Goal: Check status: Check status

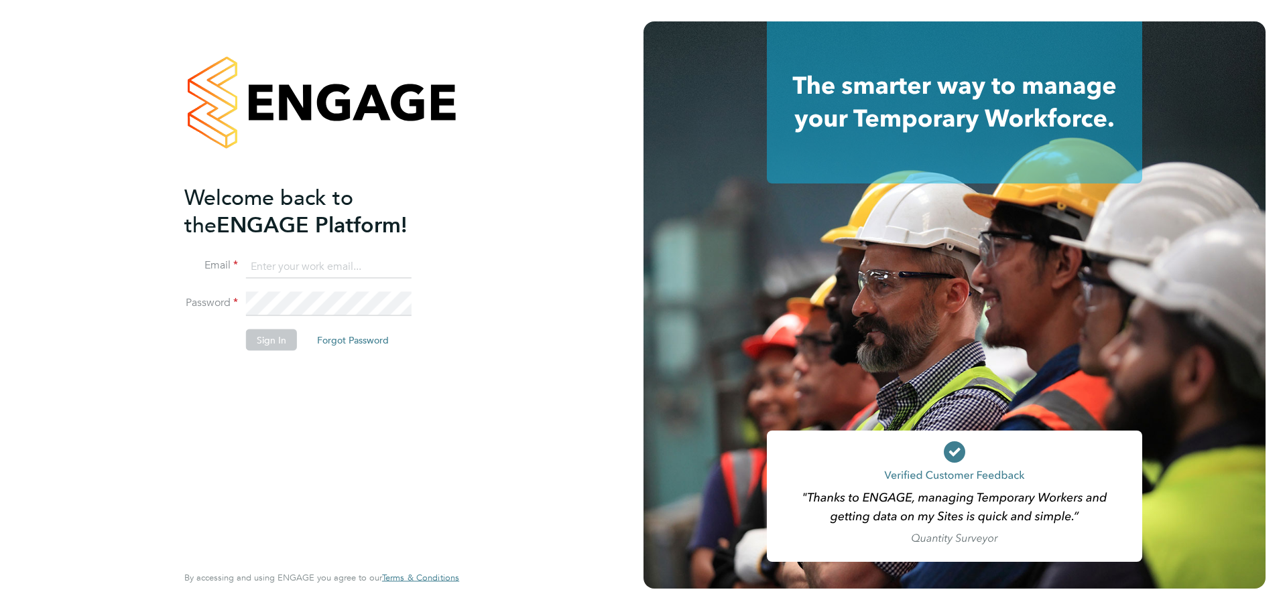
type input "swebb@spheresolutions.co.uk"
click at [275, 338] on button "Sign In" at bounding box center [271, 339] width 51 height 21
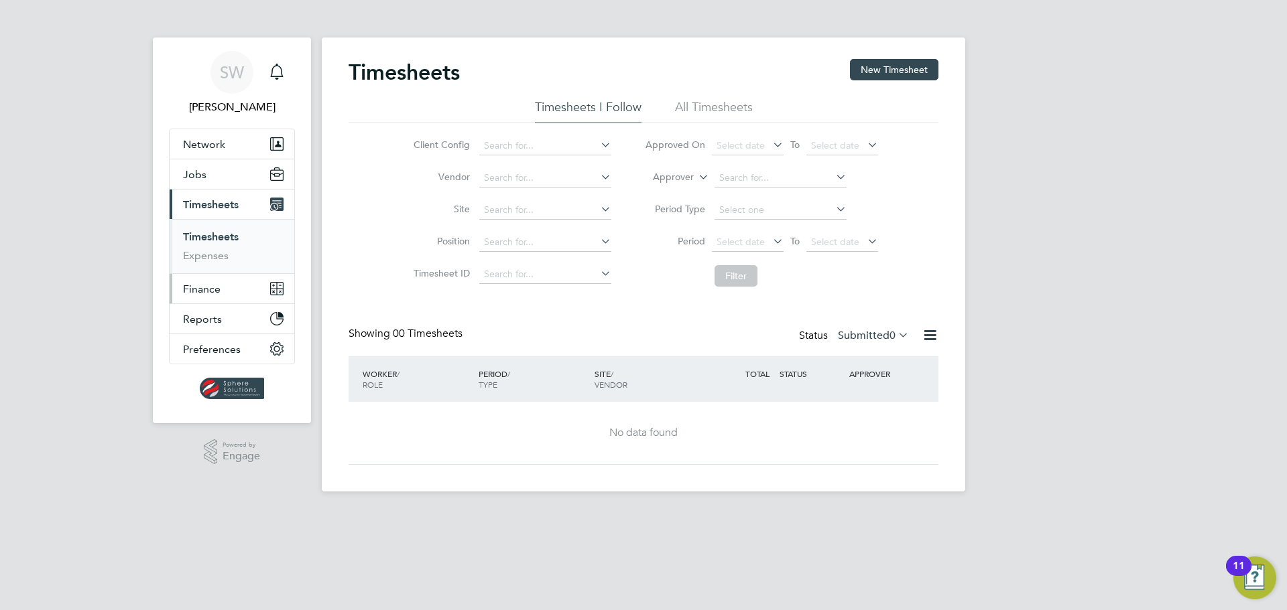
click at [201, 289] on span "Finance" at bounding box center [202, 289] width 38 height 13
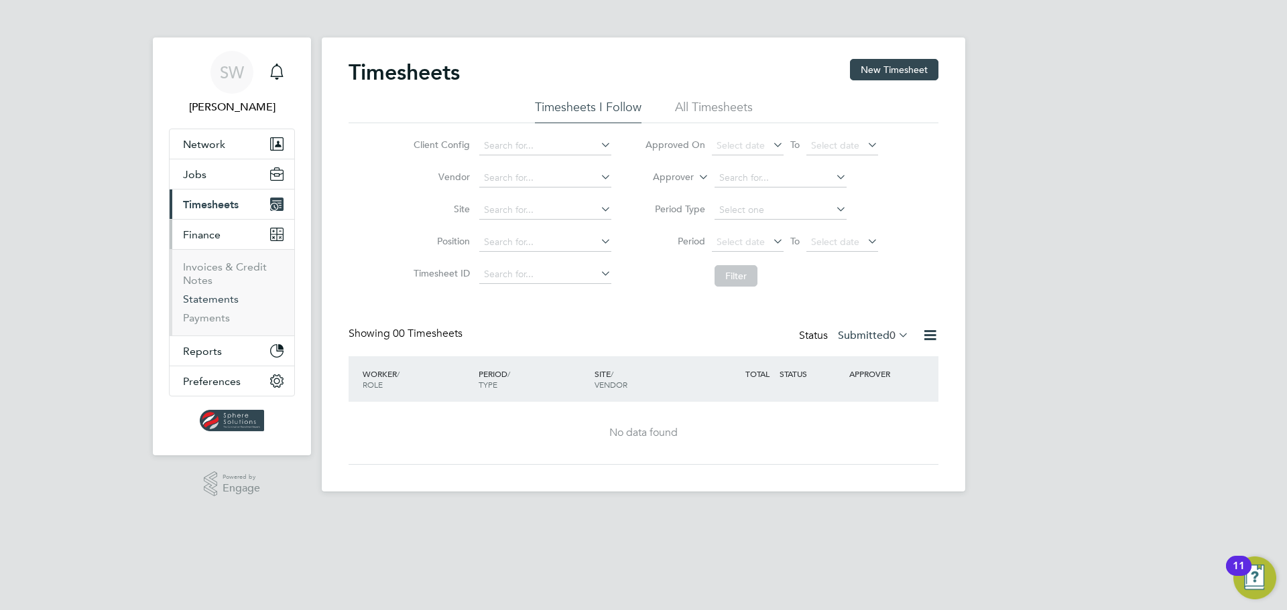
click at [202, 304] on link "Statements" at bounding box center [211, 299] width 56 height 13
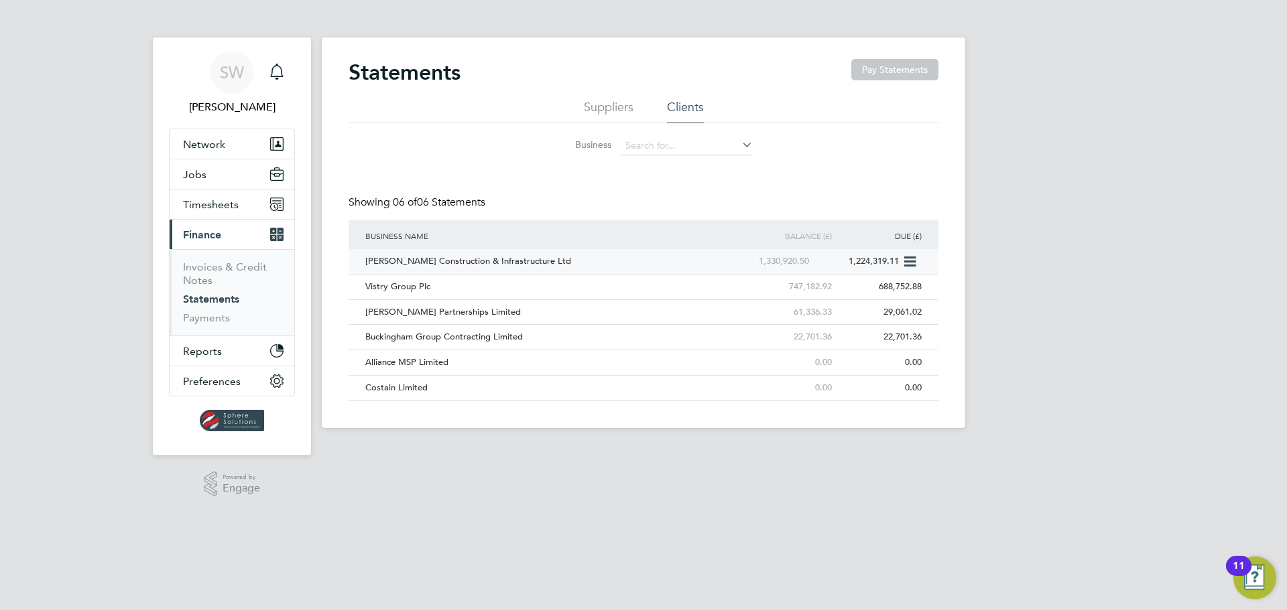
click at [456, 263] on div "[PERSON_NAME] Construction & Infrastructure Ltd" at bounding box center [542, 261] width 361 height 25
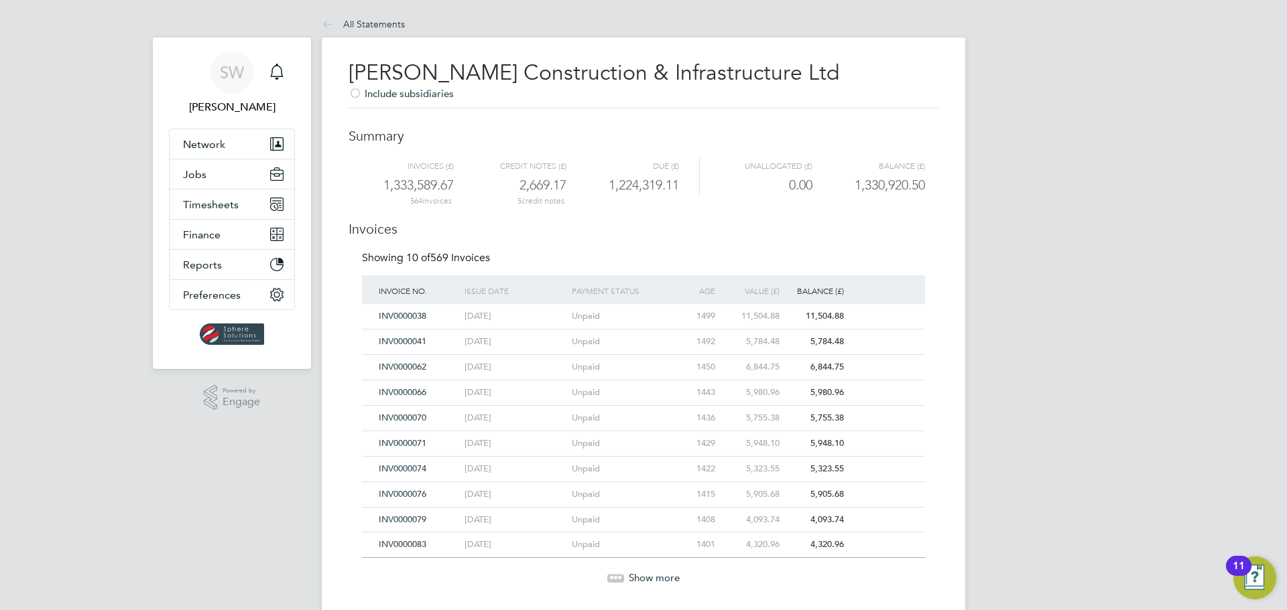
click at [645, 576] on span "Show more" at bounding box center [654, 578] width 51 height 13
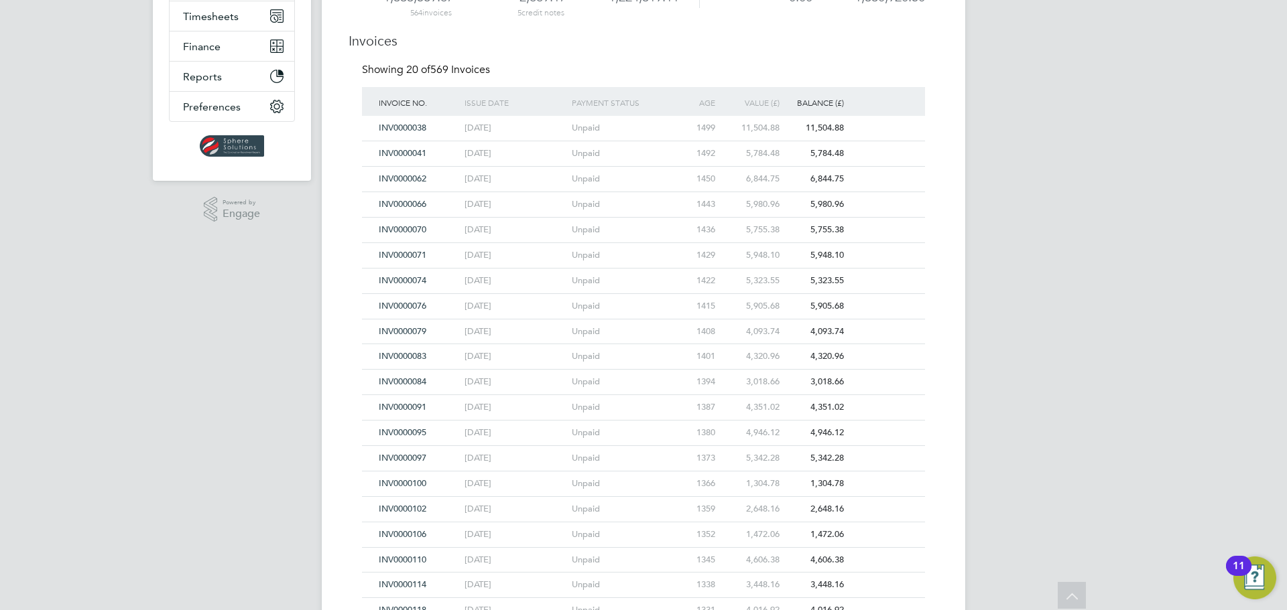
scroll to position [268, 0]
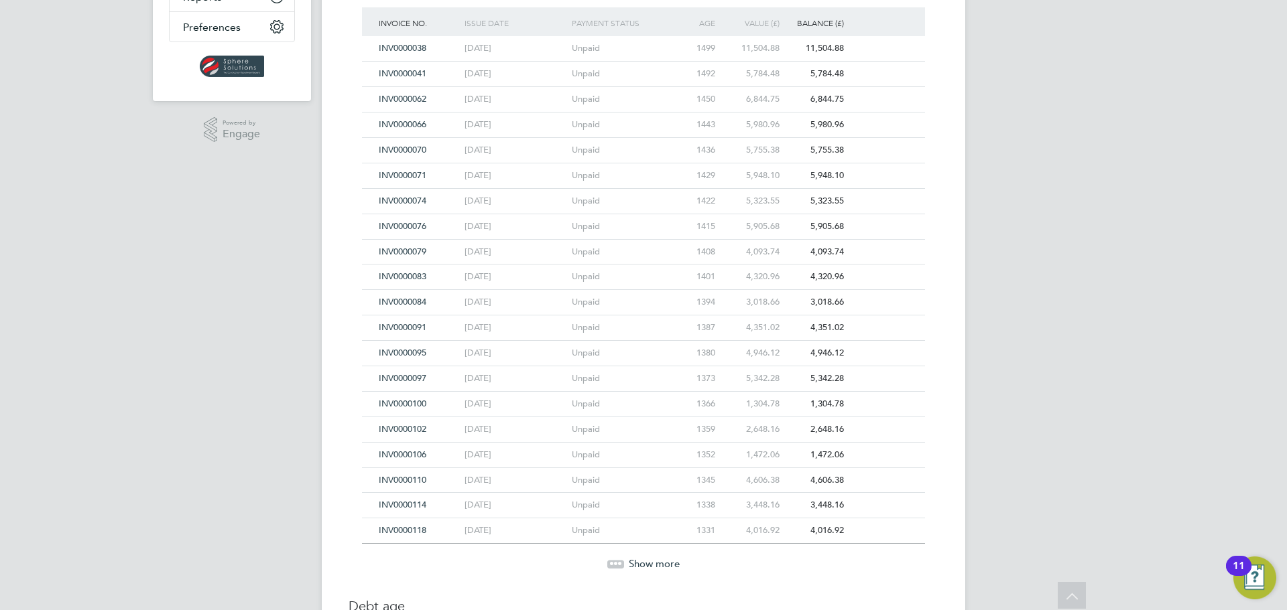
click at [649, 565] on span "Show more" at bounding box center [654, 564] width 51 height 13
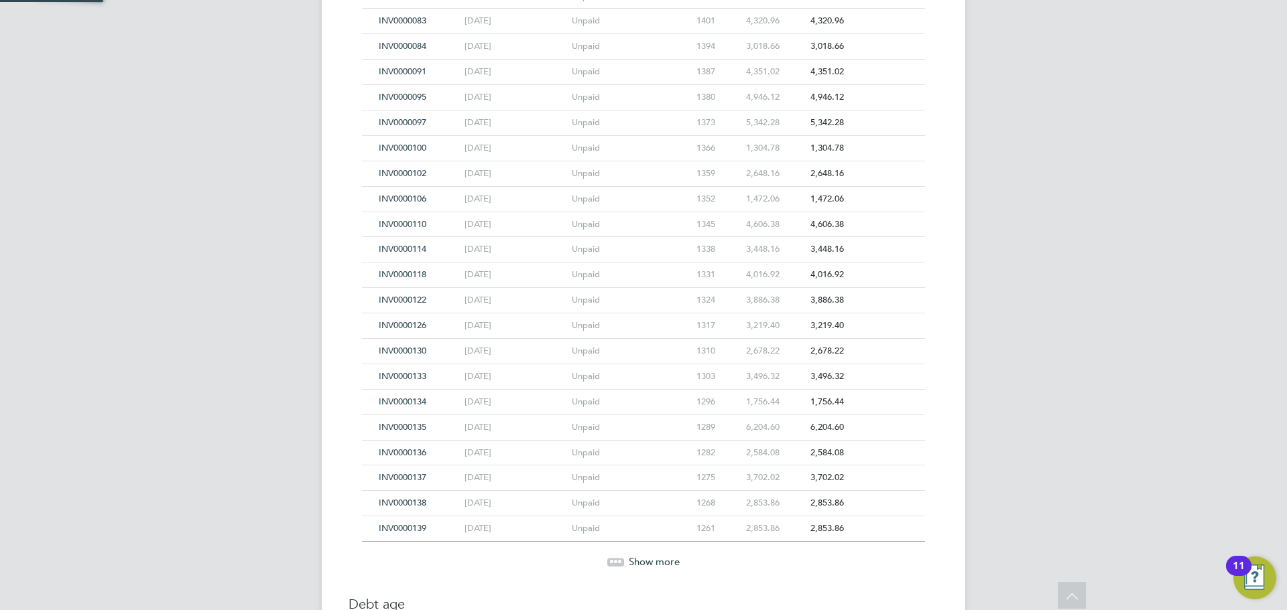
scroll to position [536, 0]
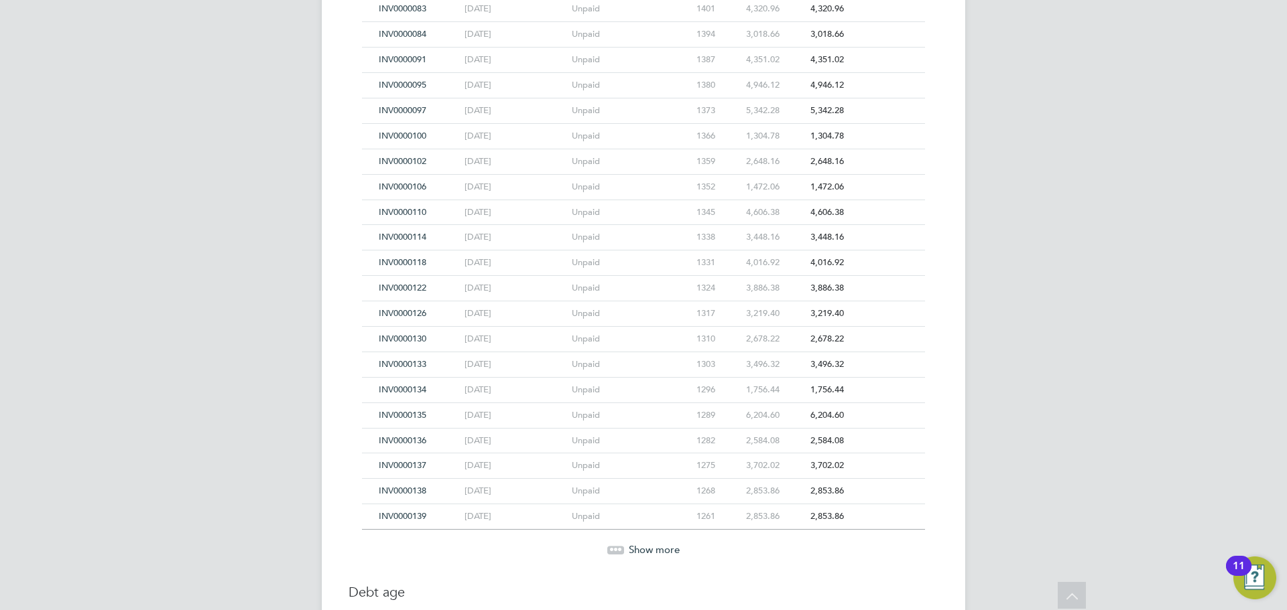
click at [654, 544] on span "Show more" at bounding box center [654, 549] width 51 height 13
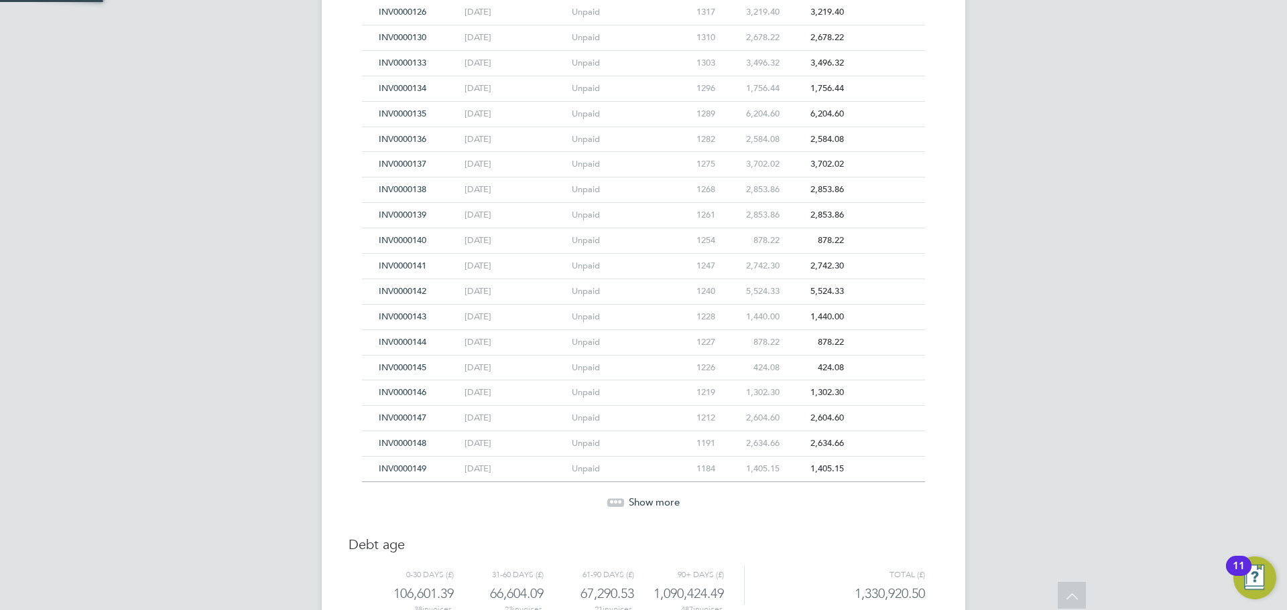
scroll to position [871, 0]
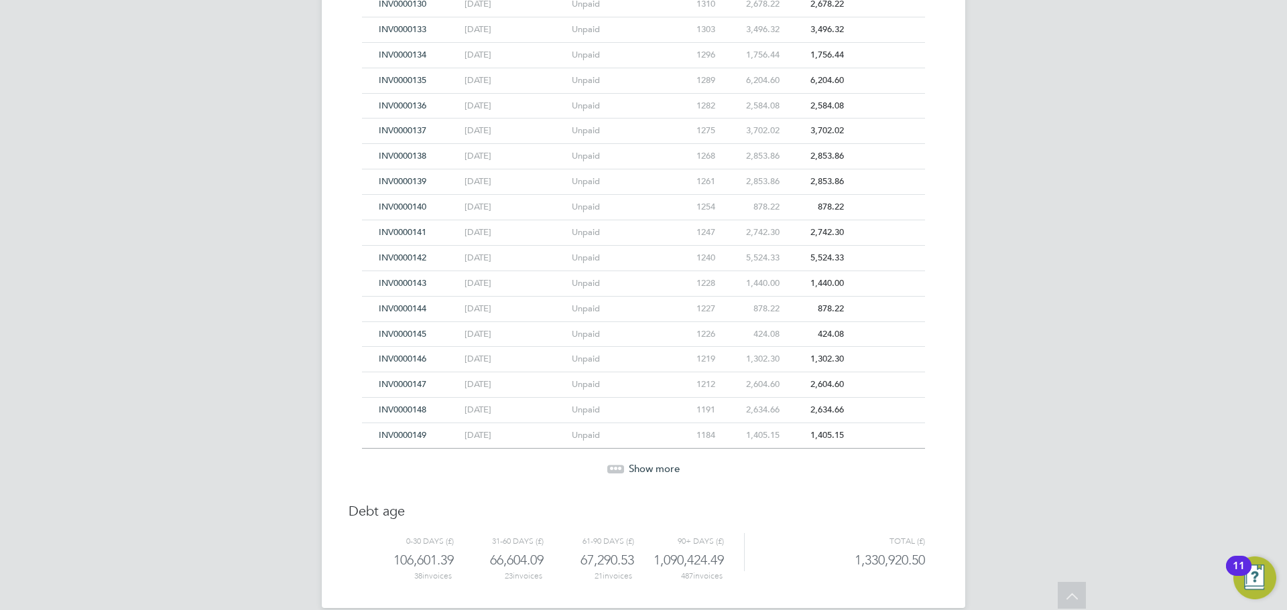
click at [658, 470] on span "Show more" at bounding box center [654, 468] width 51 height 13
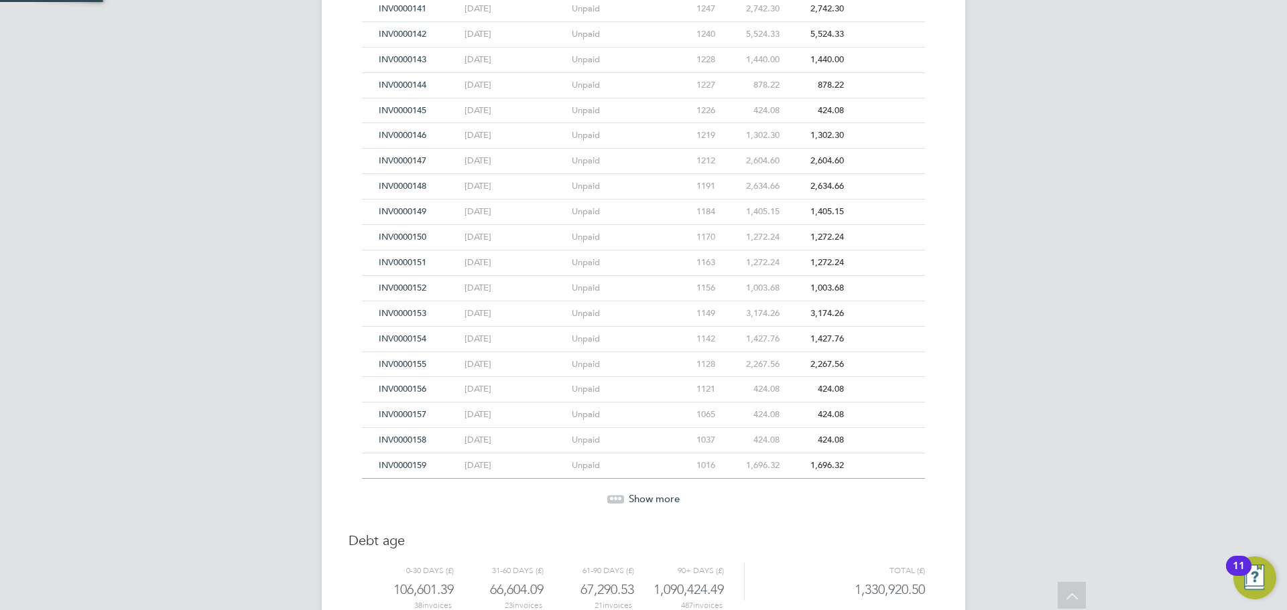
scroll to position [1144, 0]
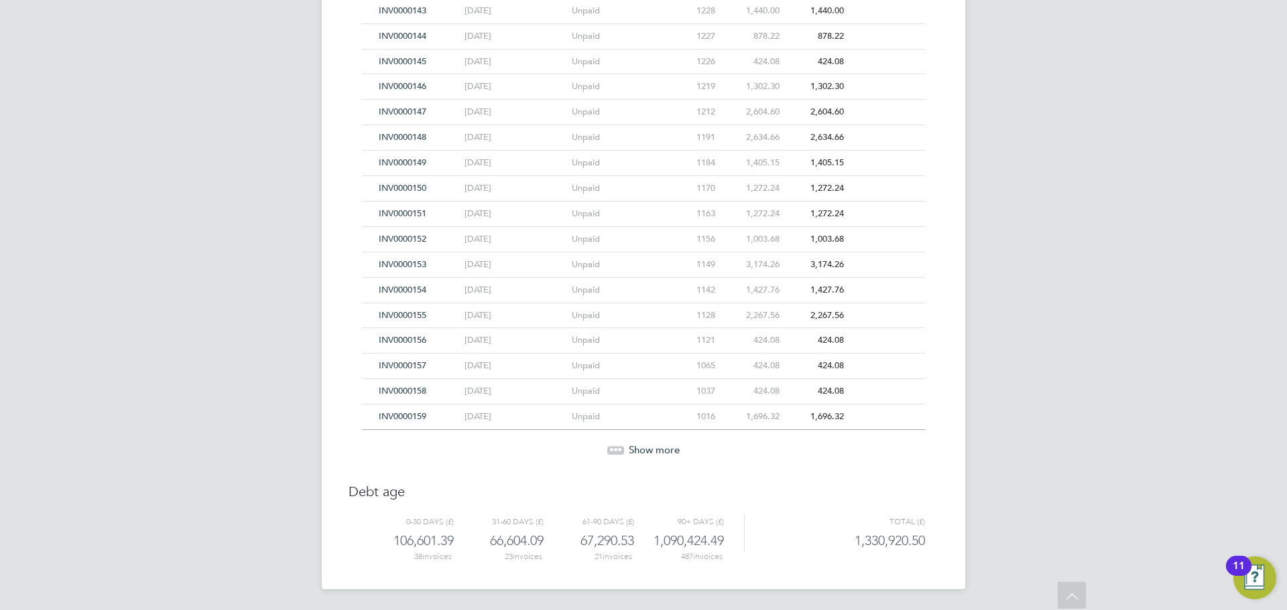
click at [661, 446] on span "Show more" at bounding box center [654, 450] width 51 height 13
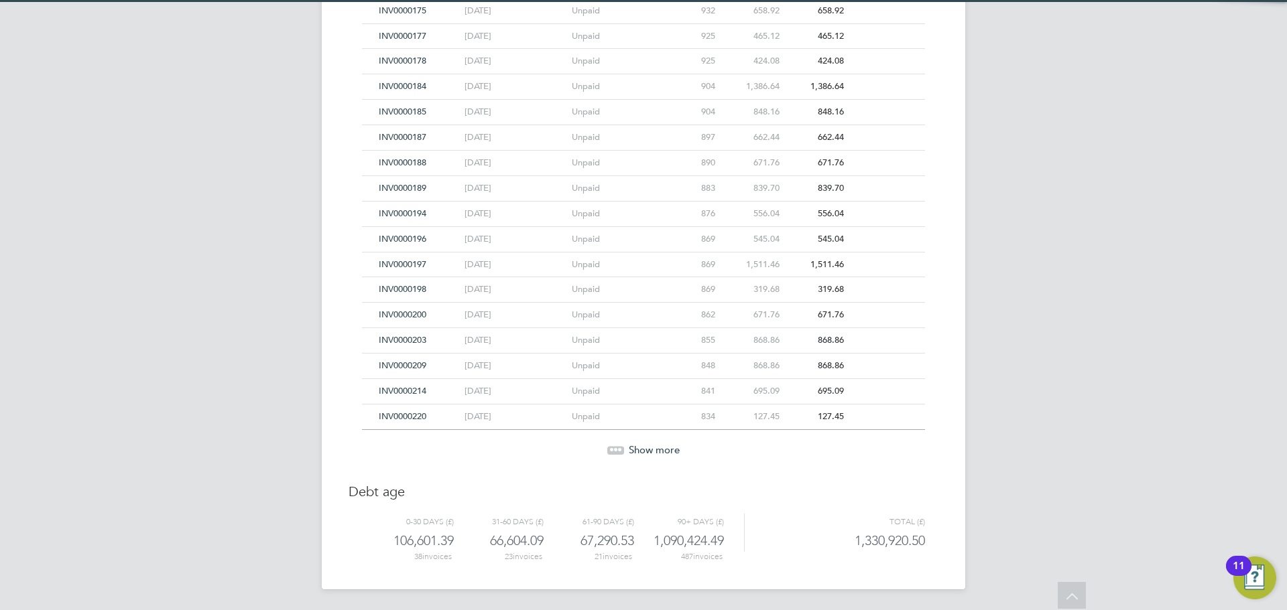
click at [661, 446] on span "Show more" at bounding box center [654, 450] width 51 height 13
click at [661, 446] on span "Show more" at bounding box center [654, 449] width 51 height 13
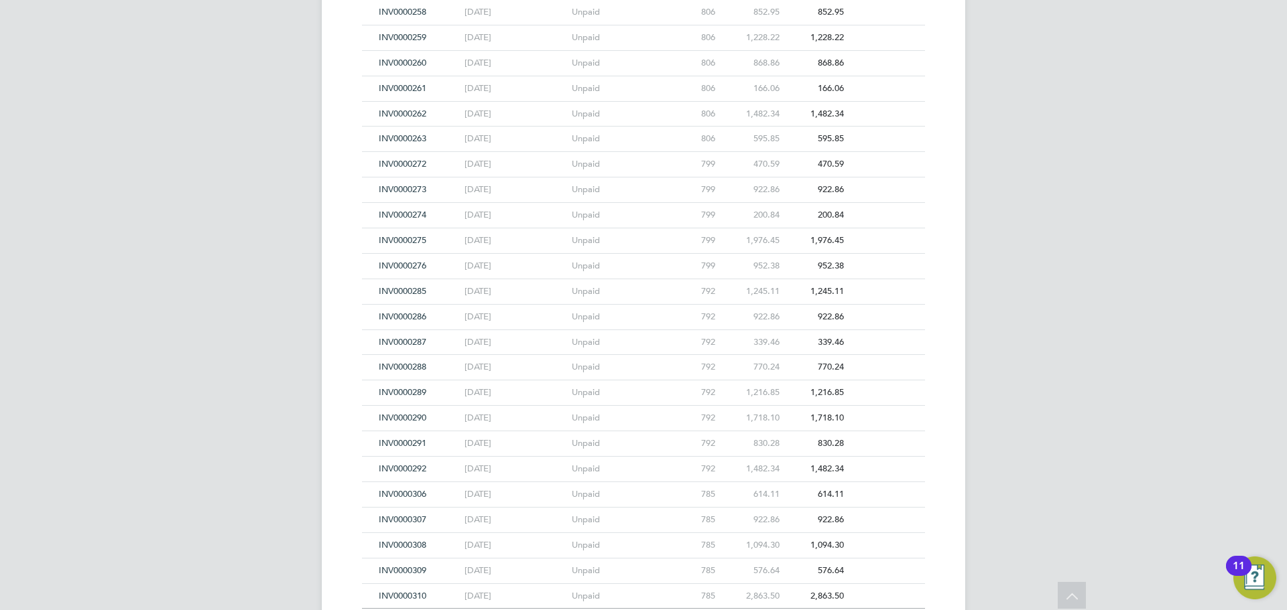
scroll to position [2615, 0]
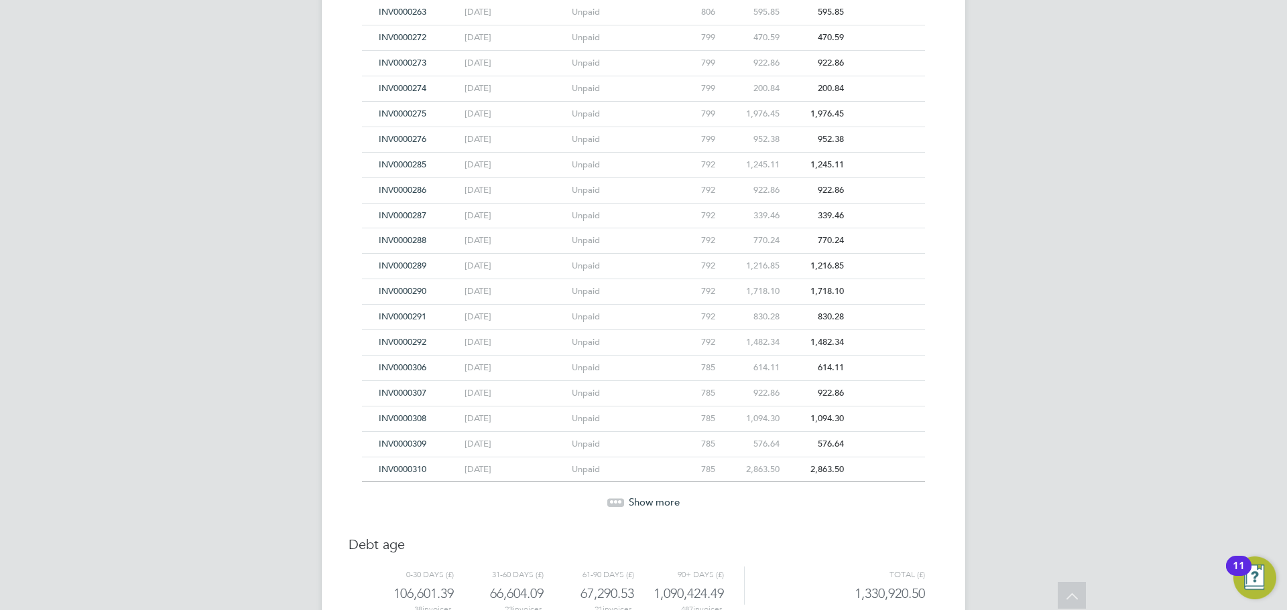
click at [659, 501] on span "Show more" at bounding box center [654, 502] width 51 height 13
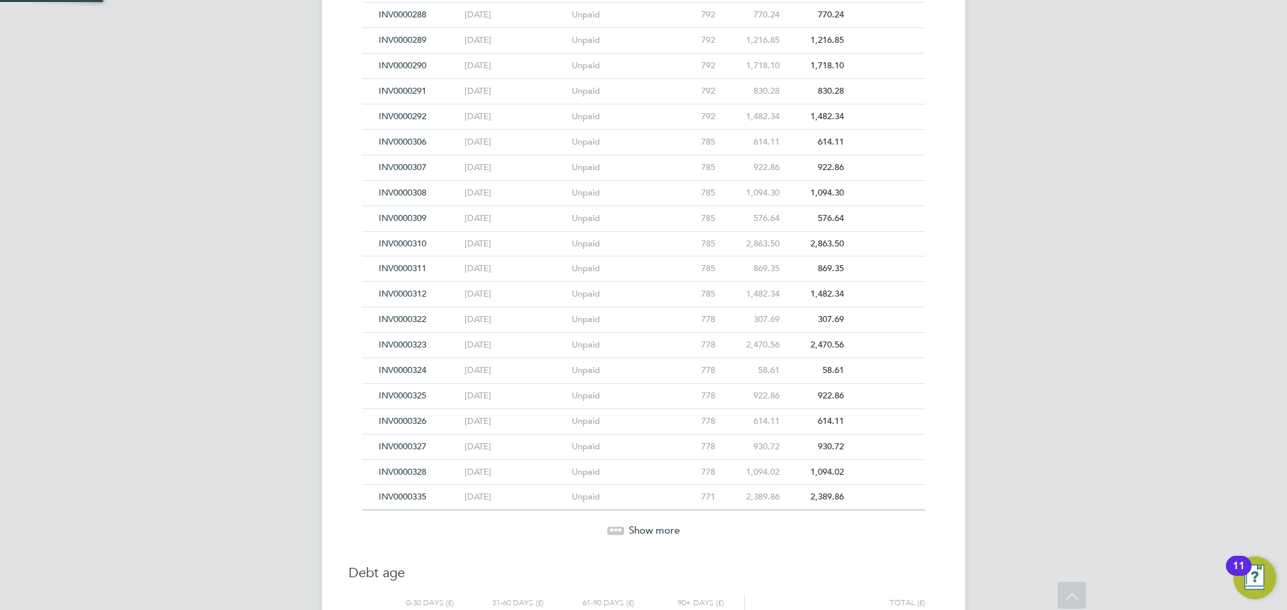
scroll to position [2883, 0]
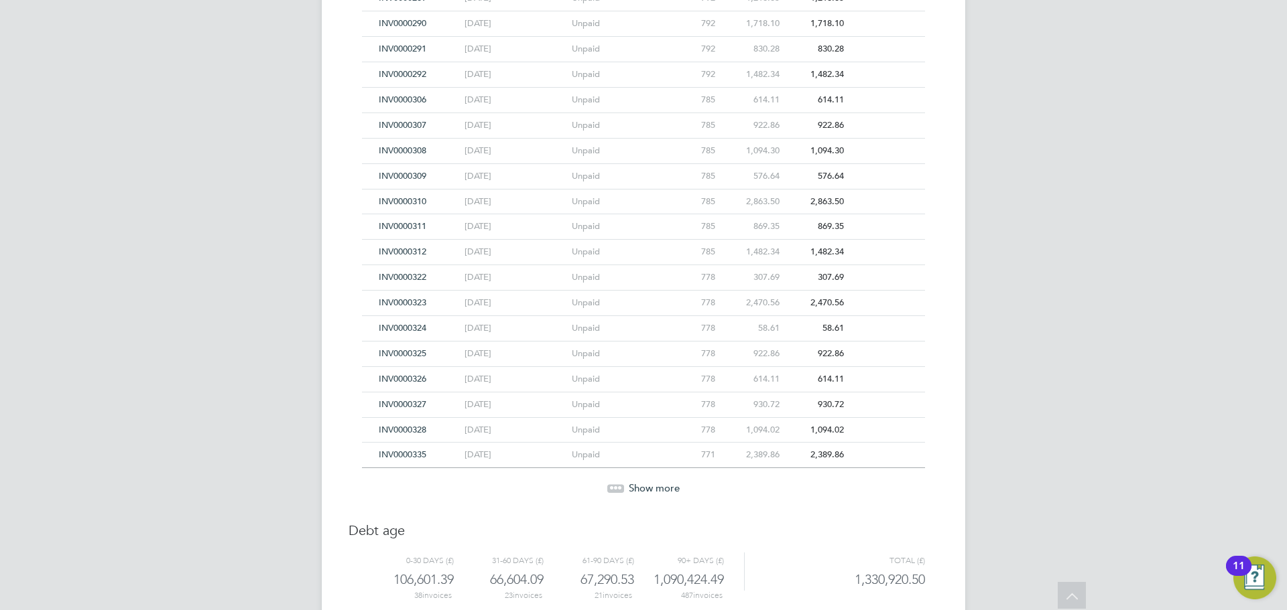
click at [660, 487] on span "Show more" at bounding box center [654, 488] width 51 height 13
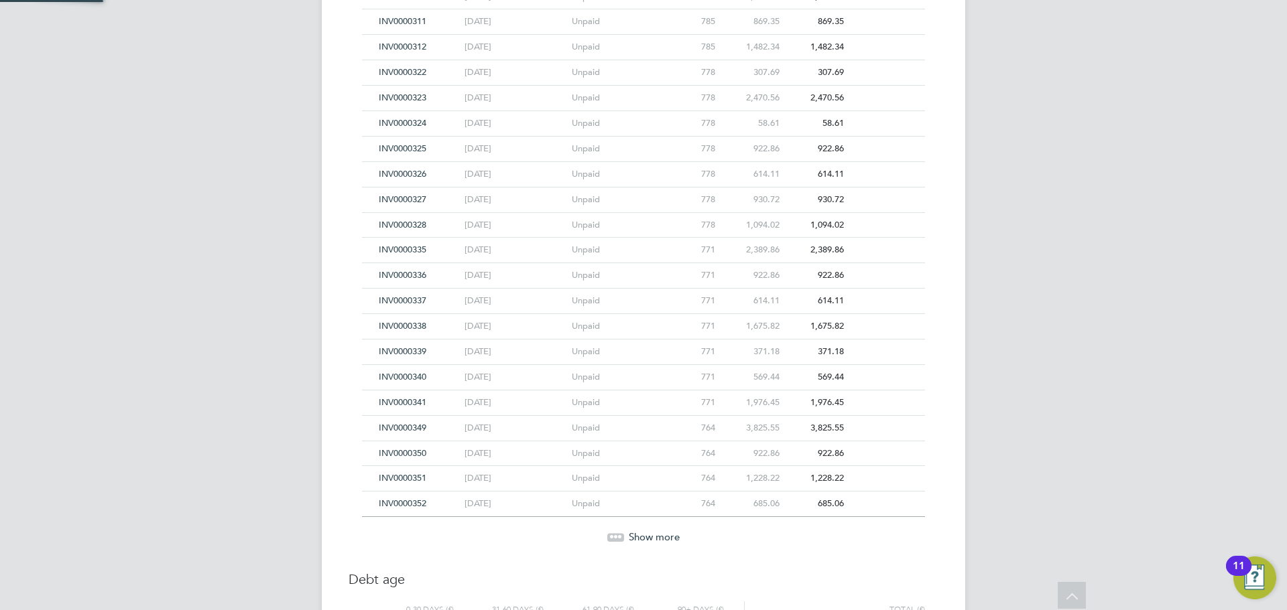
scroll to position [3175, 0]
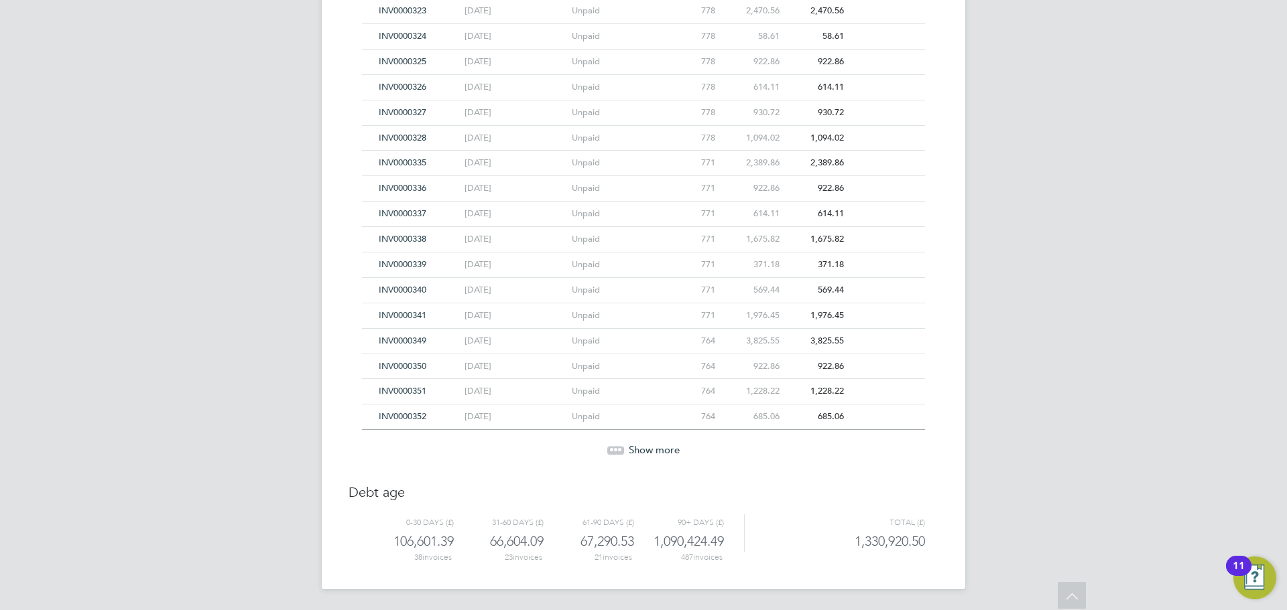
click at [669, 451] on span "Show more" at bounding box center [654, 450] width 51 height 13
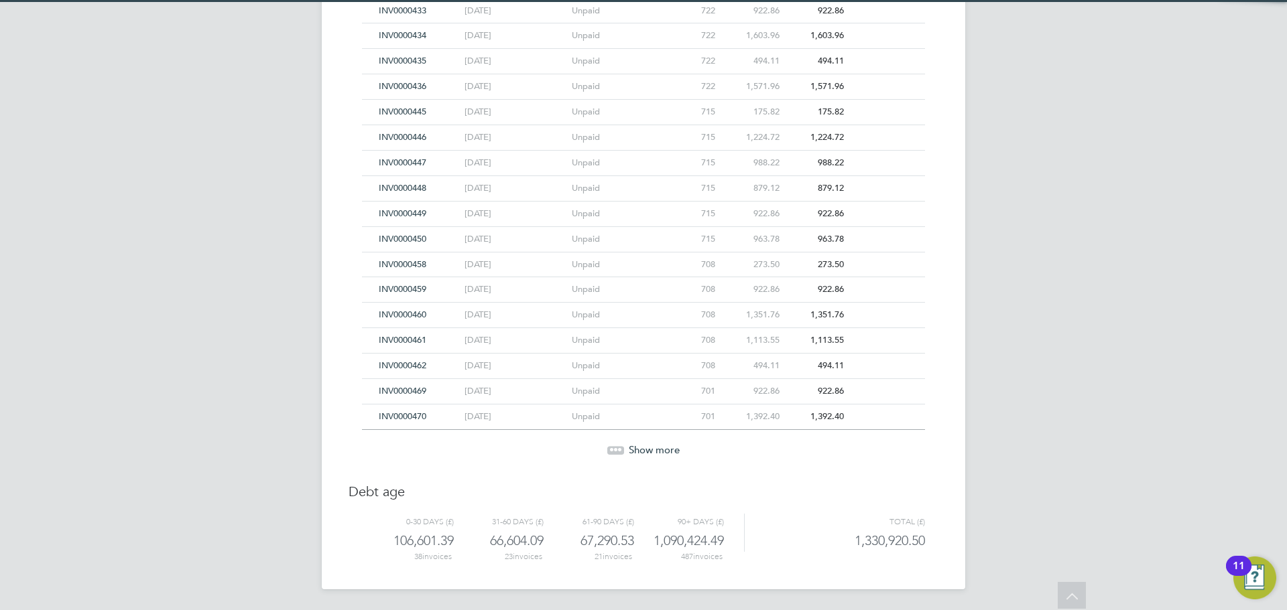
click at [669, 451] on span "Show more" at bounding box center [654, 450] width 51 height 13
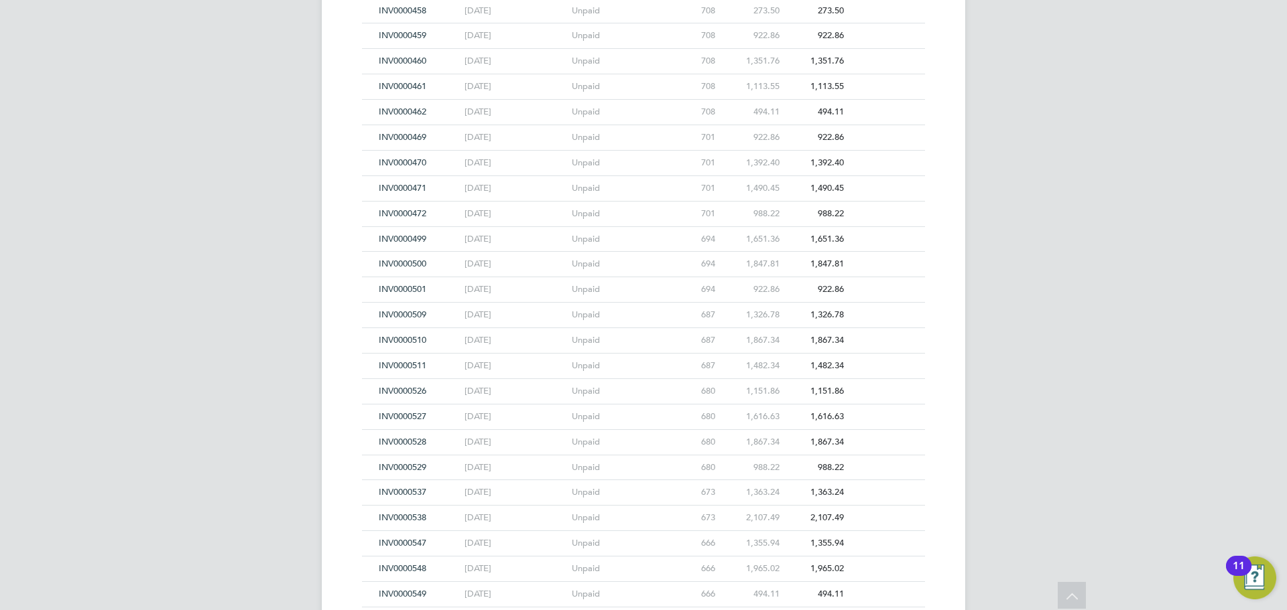
scroll to position [4953, 0]
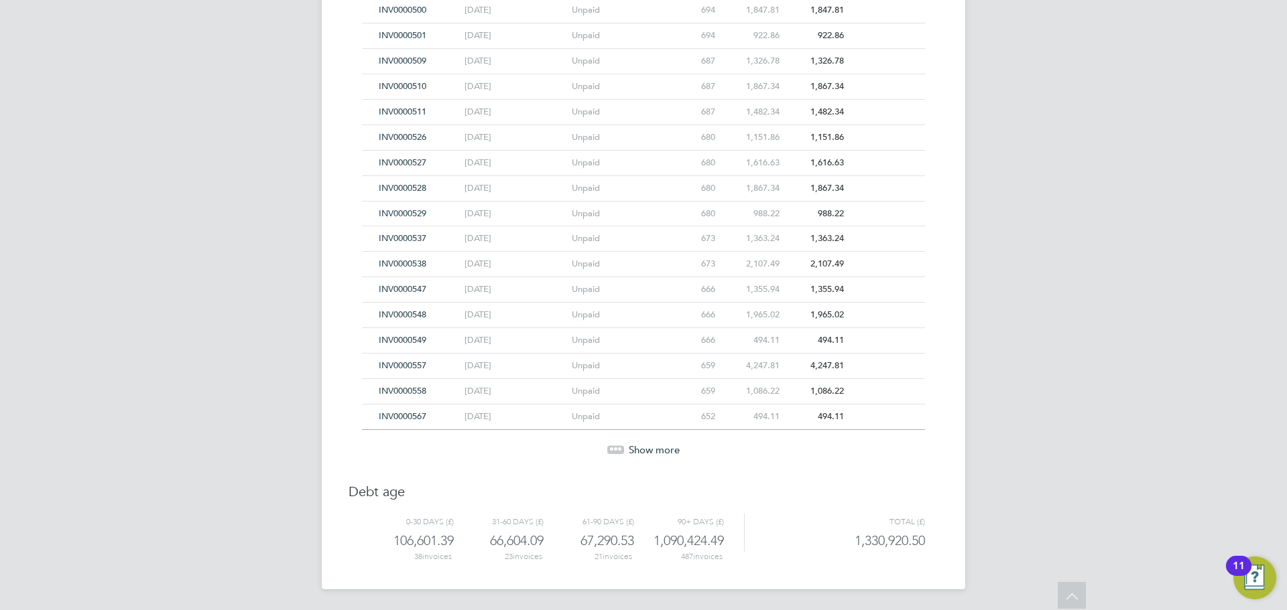
click at [669, 451] on span "Show more" at bounding box center [654, 450] width 51 height 13
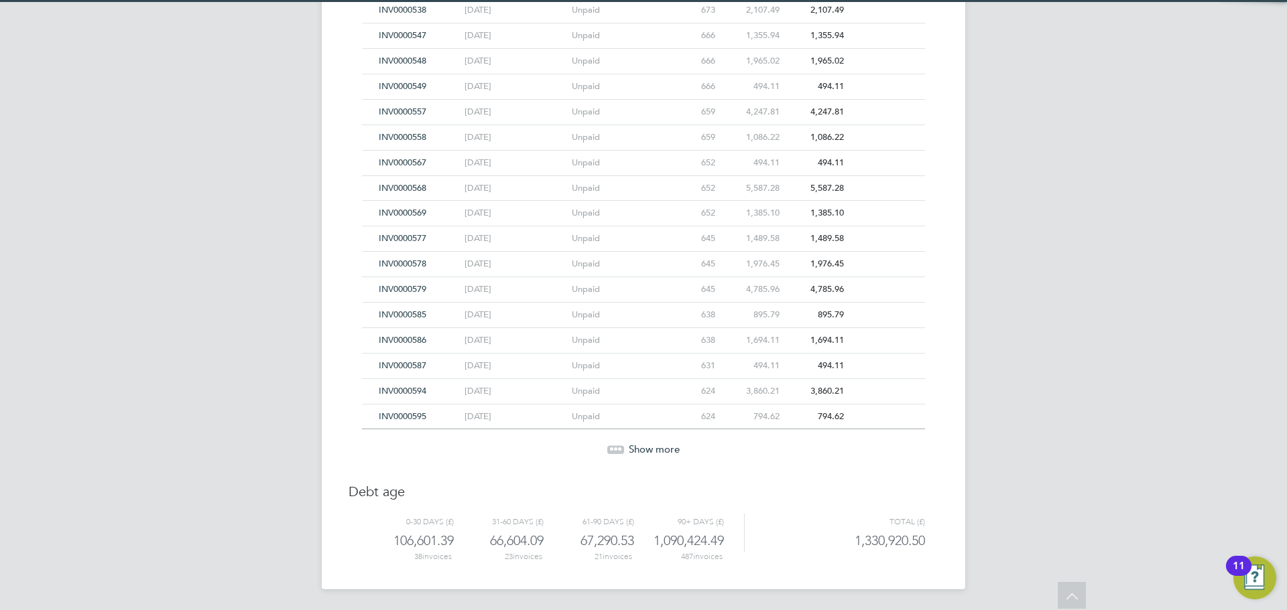
click at [669, 451] on span "Show more" at bounding box center [654, 449] width 51 height 13
click at [669, 451] on span "Show more" at bounding box center [654, 450] width 51 height 13
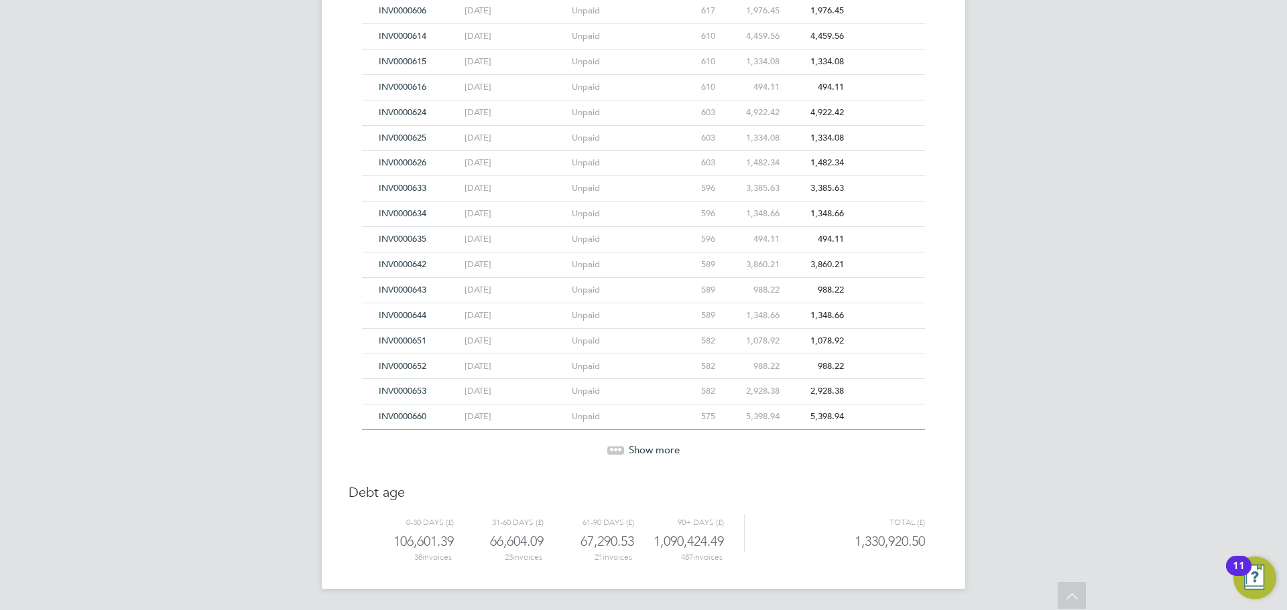
click at [669, 451] on span "Show more" at bounding box center [654, 450] width 51 height 13
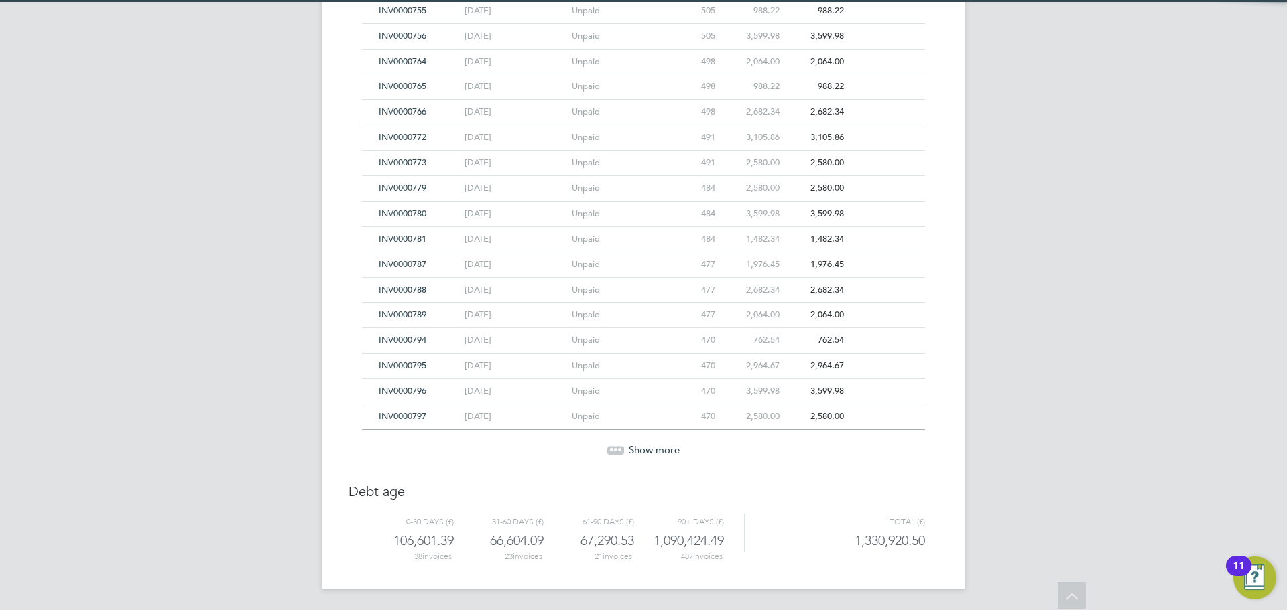
click at [669, 451] on span "Show more" at bounding box center [654, 450] width 51 height 13
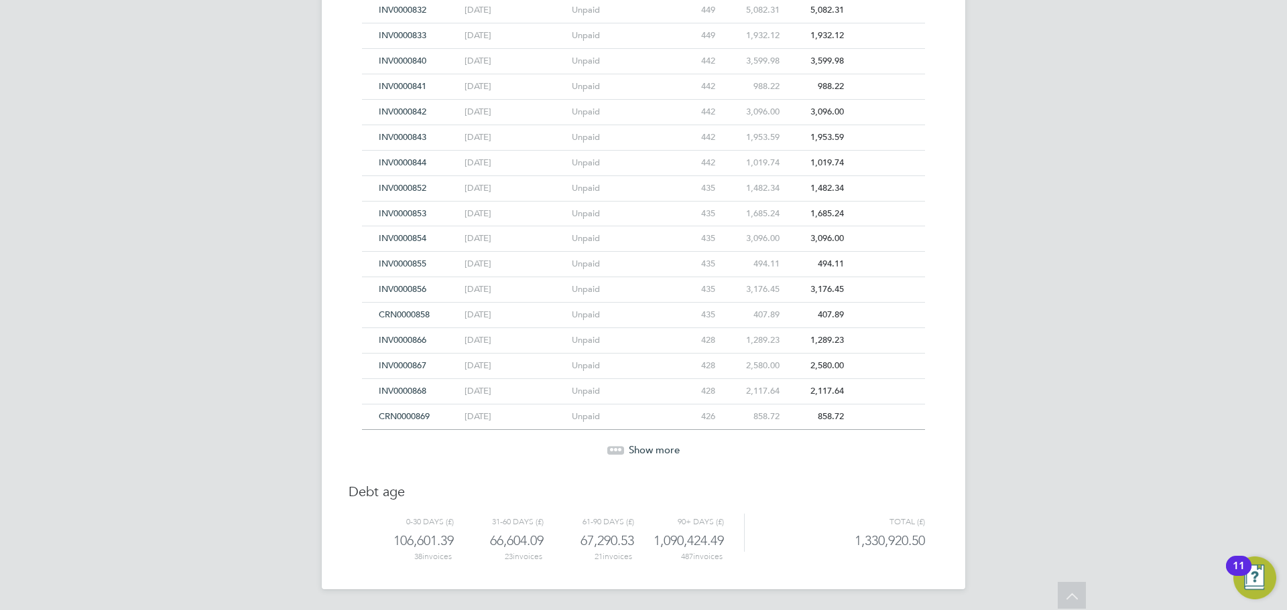
click at [669, 451] on span "Show more" at bounding box center [654, 450] width 51 height 13
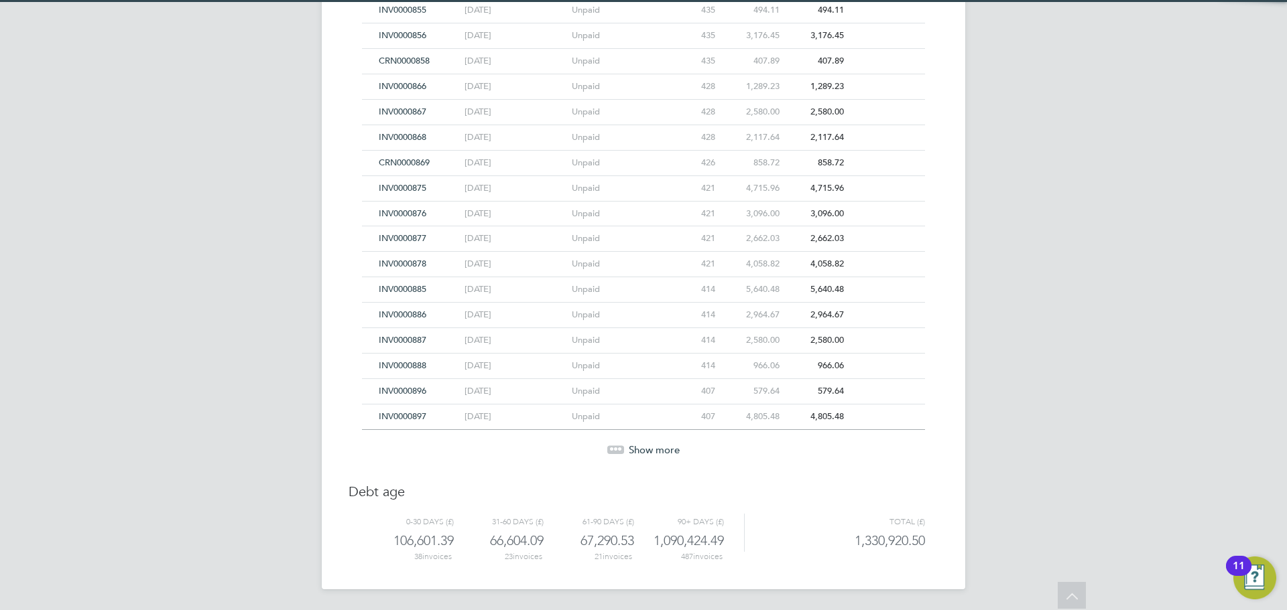
click at [669, 451] on span "Show more" at bounding box center [654, 450] width 51 height 13
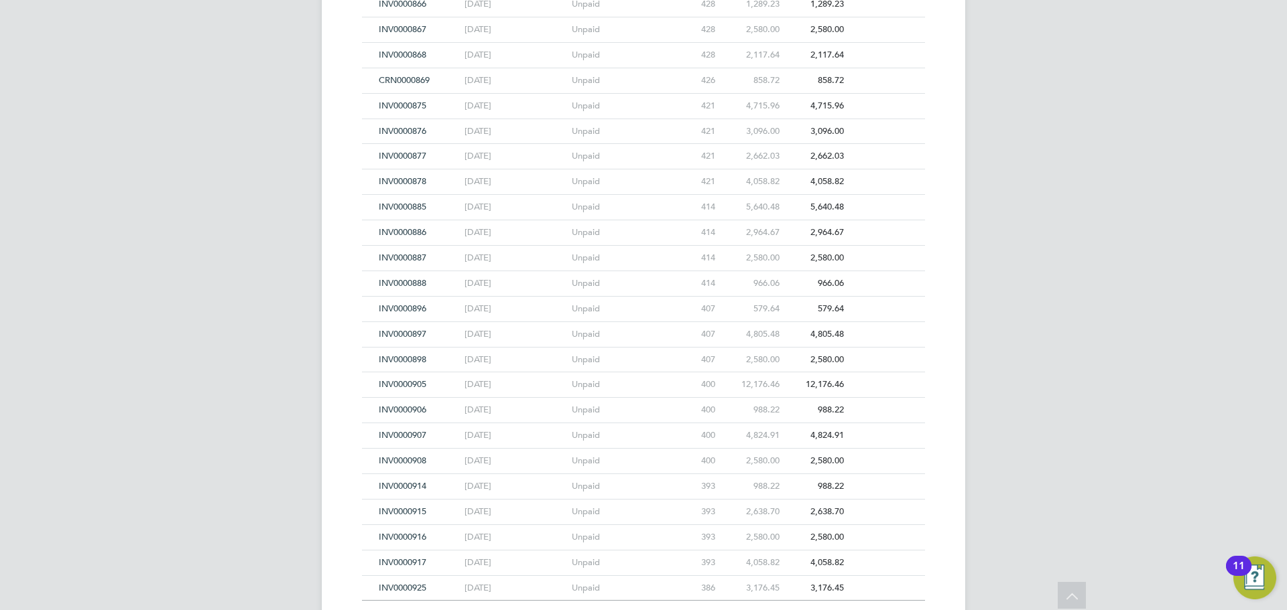
scroll to position [8000, 0]
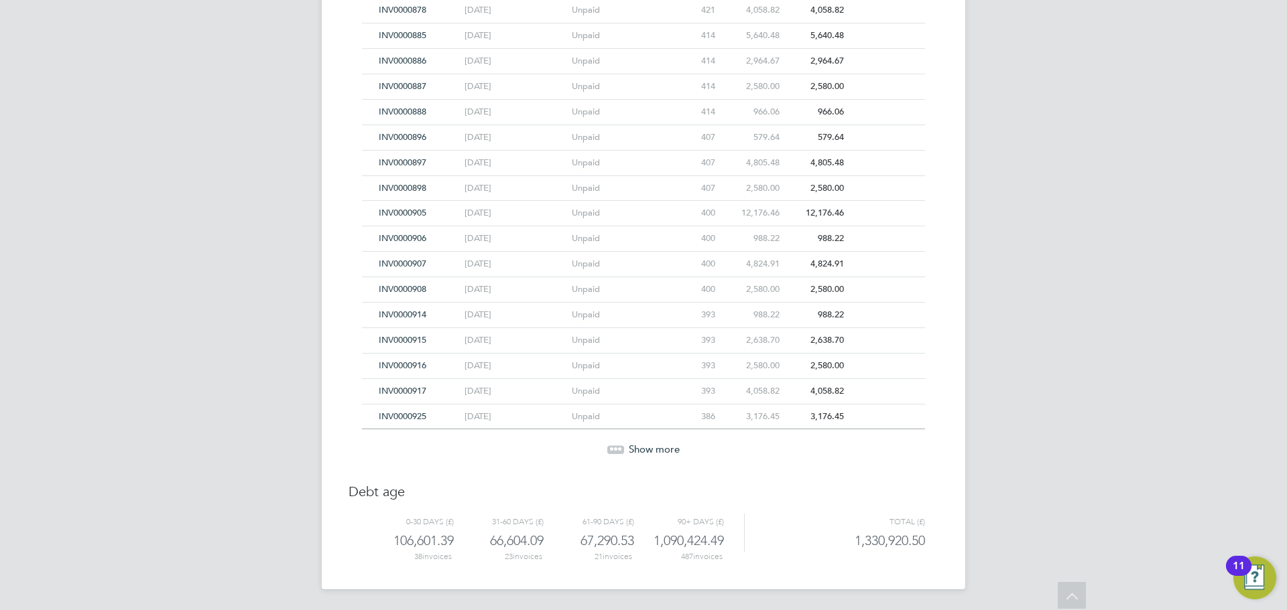
click at [669, 451] on span "Show more" at bounding box center [654, 449] width 51 height 13
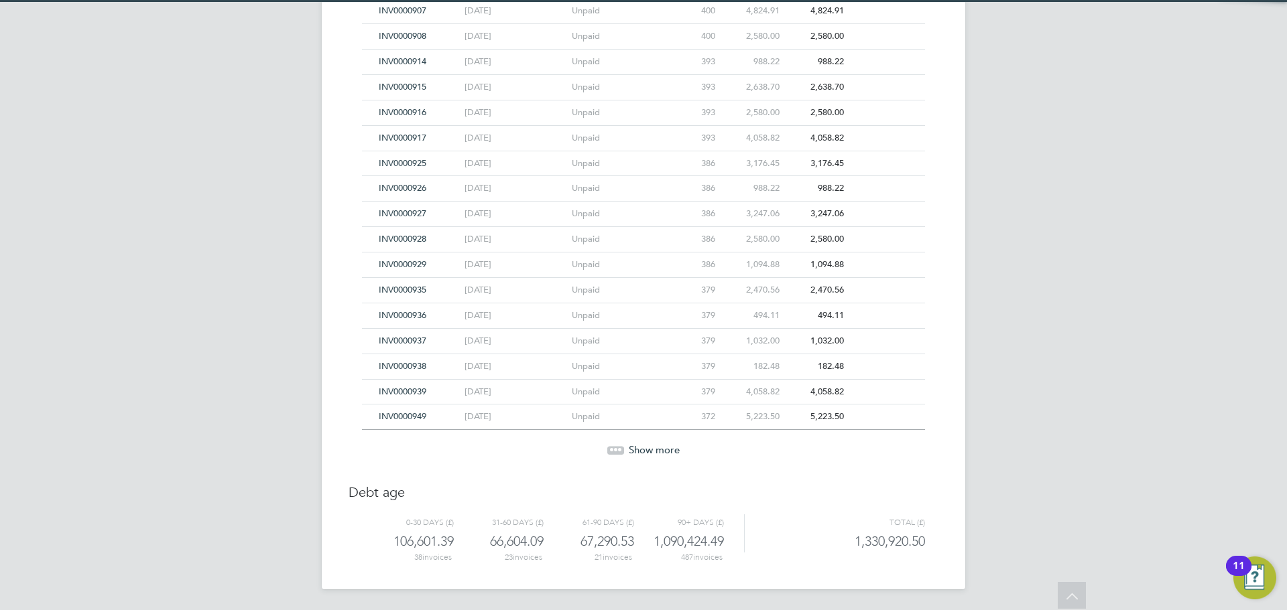
click at [669, 451] on span "Show more" at bounding box center [654, 450] width 51 height 13
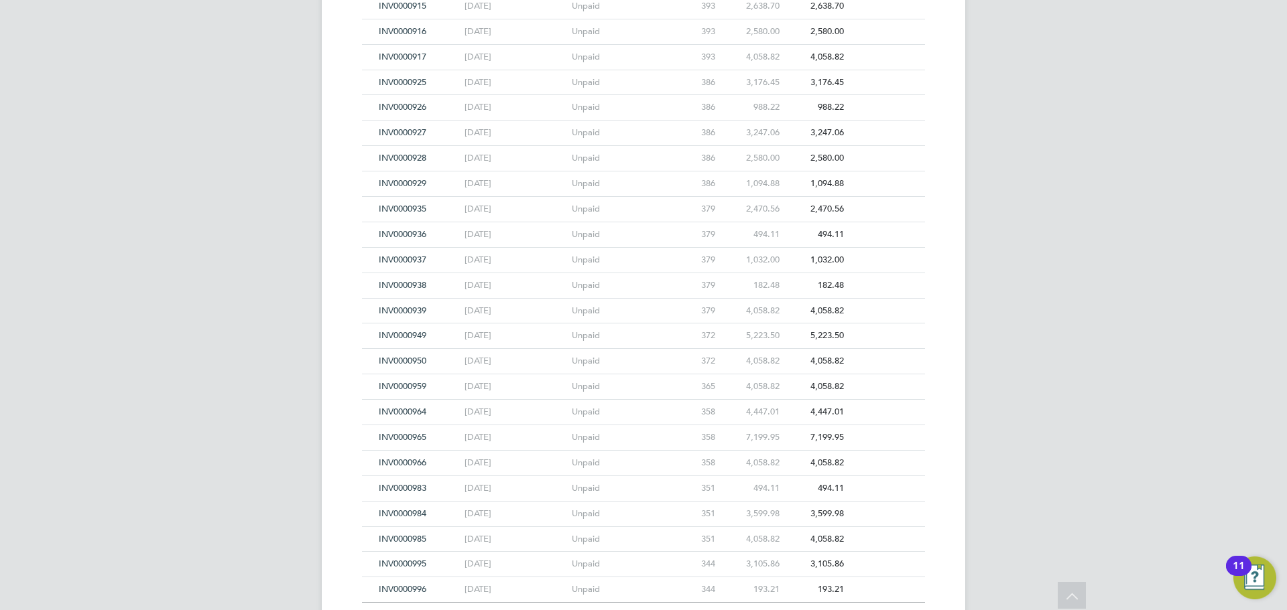
scroll to position [8507, 0]
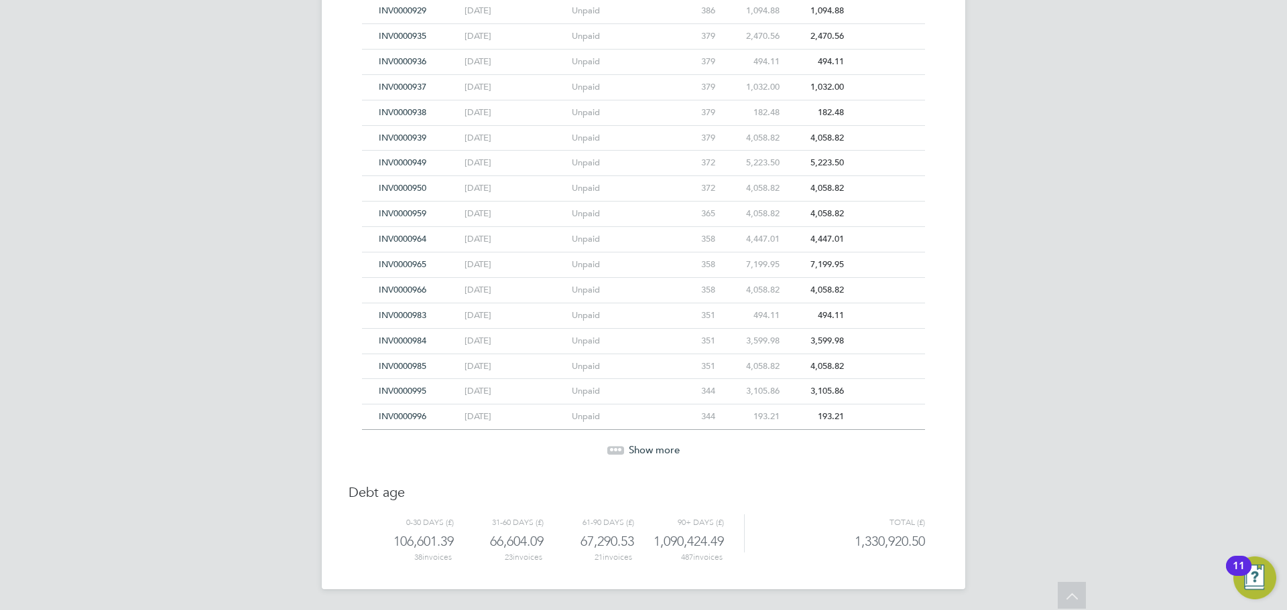
click at [669, 451] on span "Show more" at bounding box center [654, 450] width 51 height 13
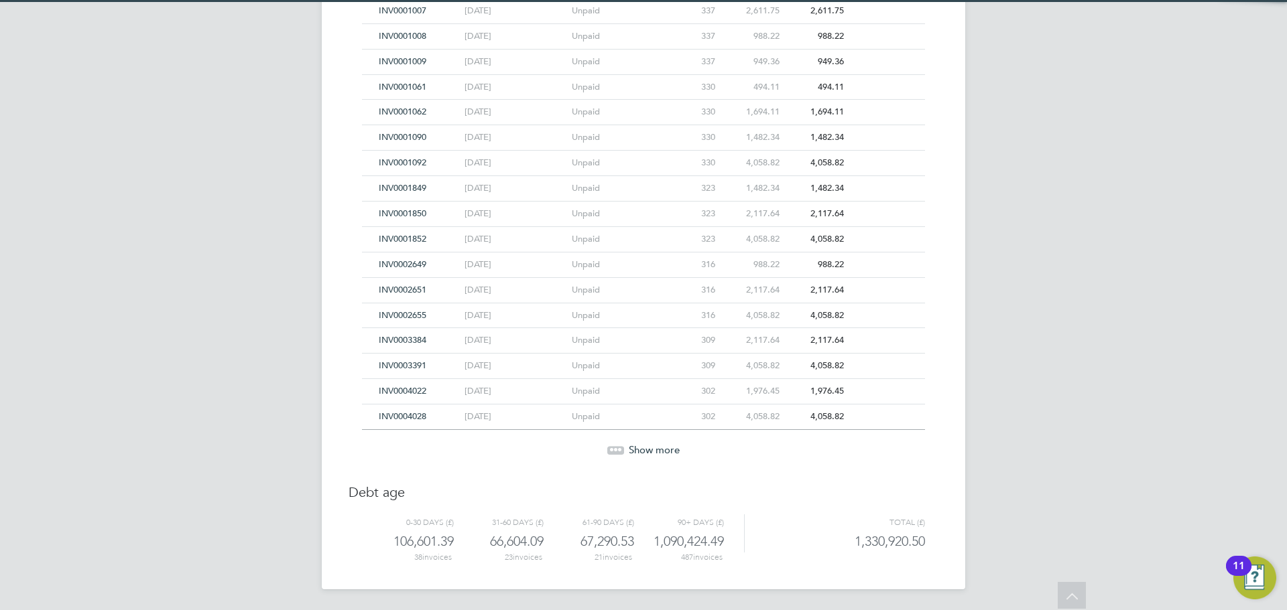
click at [669, 451] on span "Show more" at bounding box center [654, 450] width 51 height 13
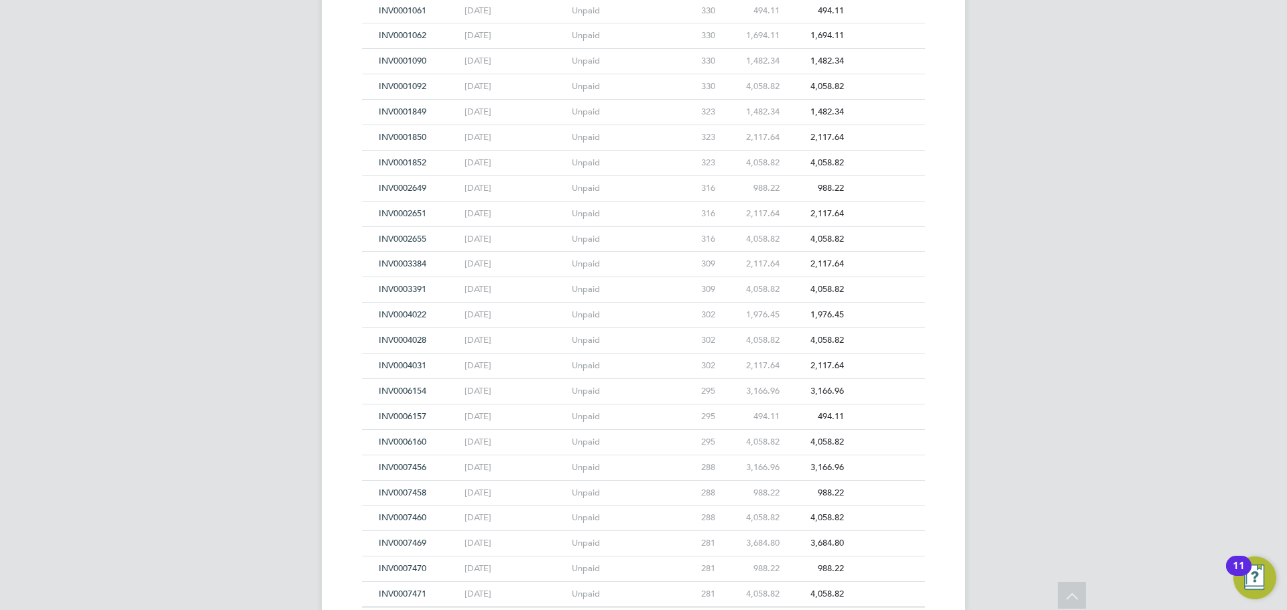
scroll to position [9269, 0]
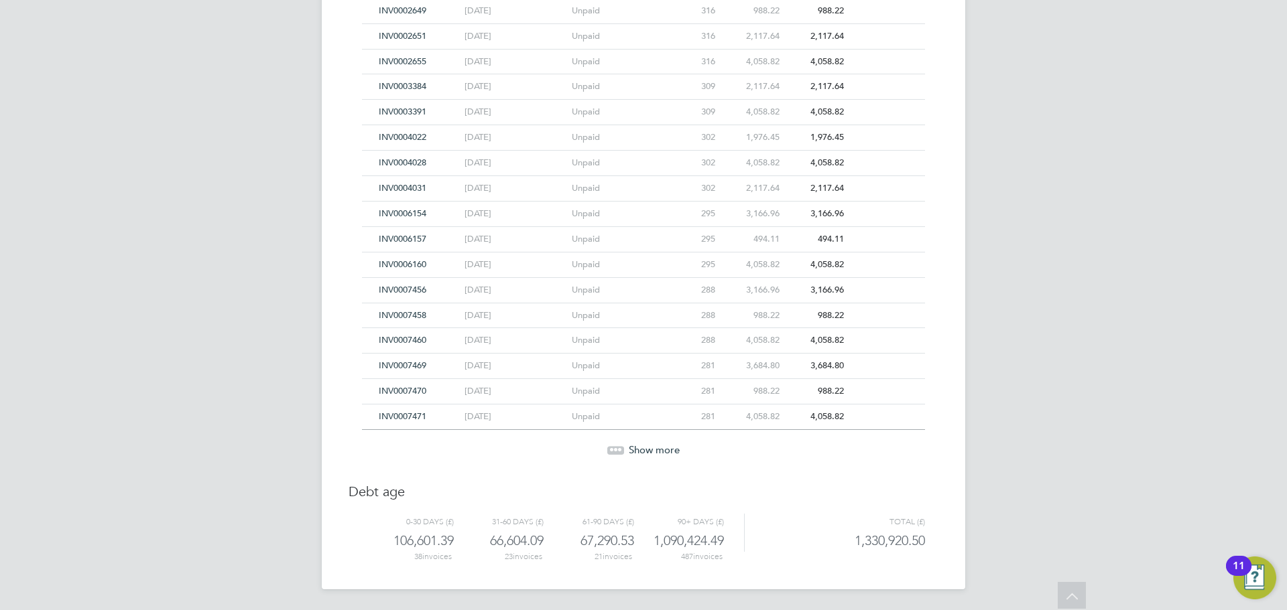
click at [669, 451] on span "Show more" at bounding box center [654, 450] width 51 height 13
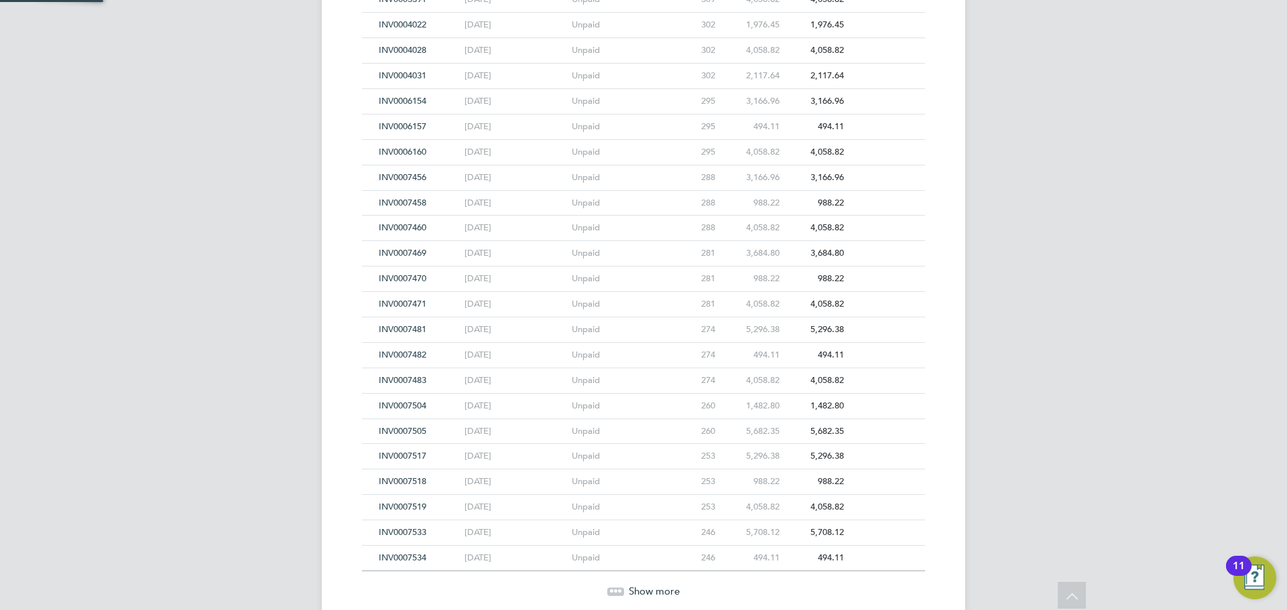
scroll to position [9523, 0]
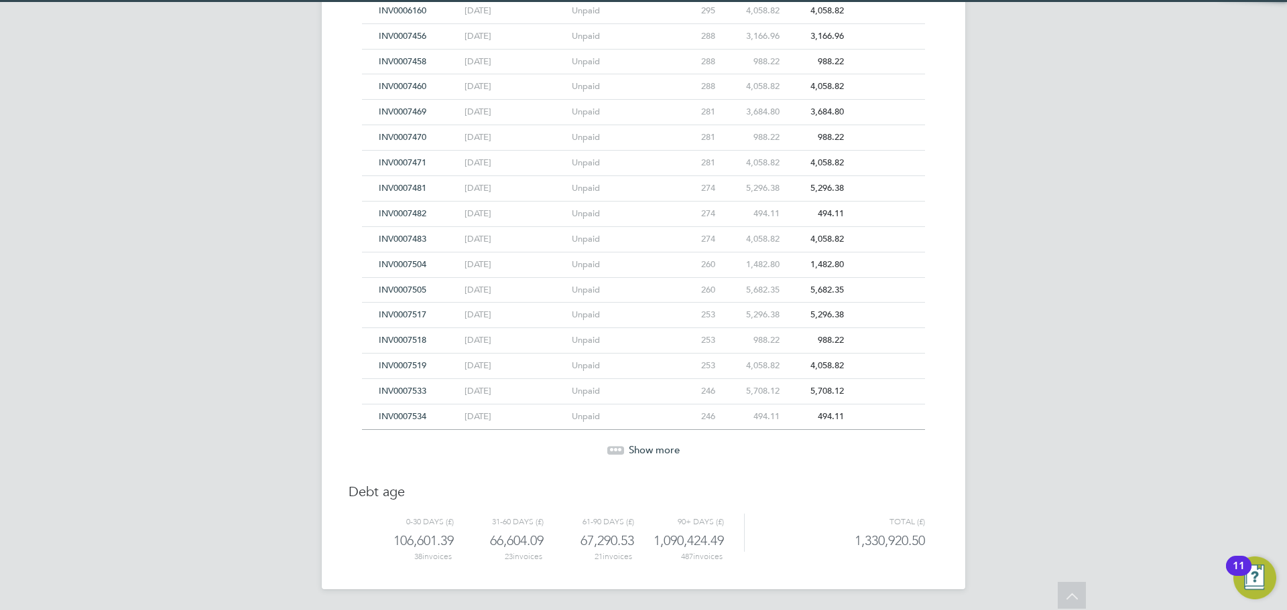
click at [669, 451] on span "Show more" at bounding box center [654, 450] width 51 height 13
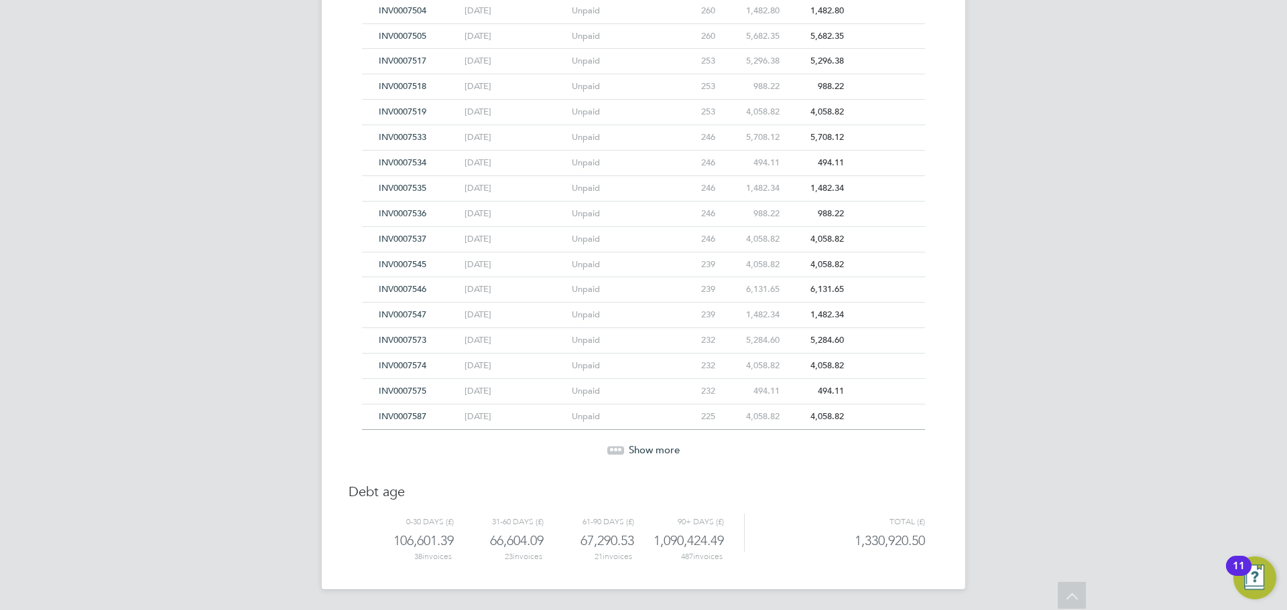
click at [669, 451] on span "Show more" at bounding box center [654, 450] width 51 height 13
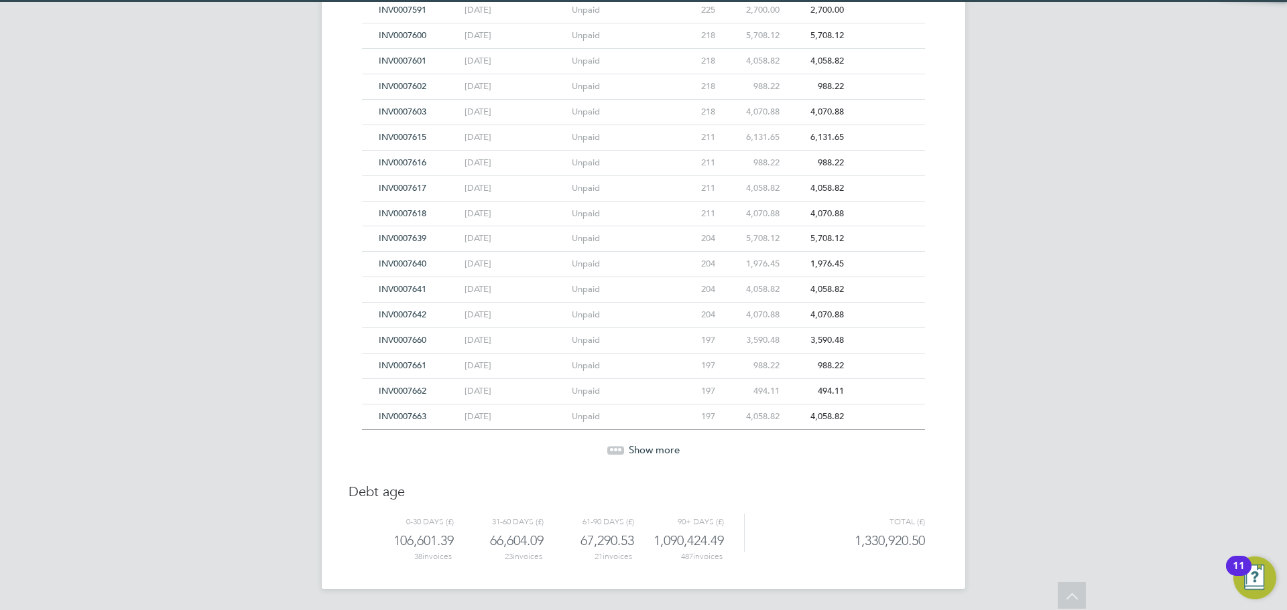
click at [669, 451] on span "Show more" at bounding box center [654, 450] width 51 height 13
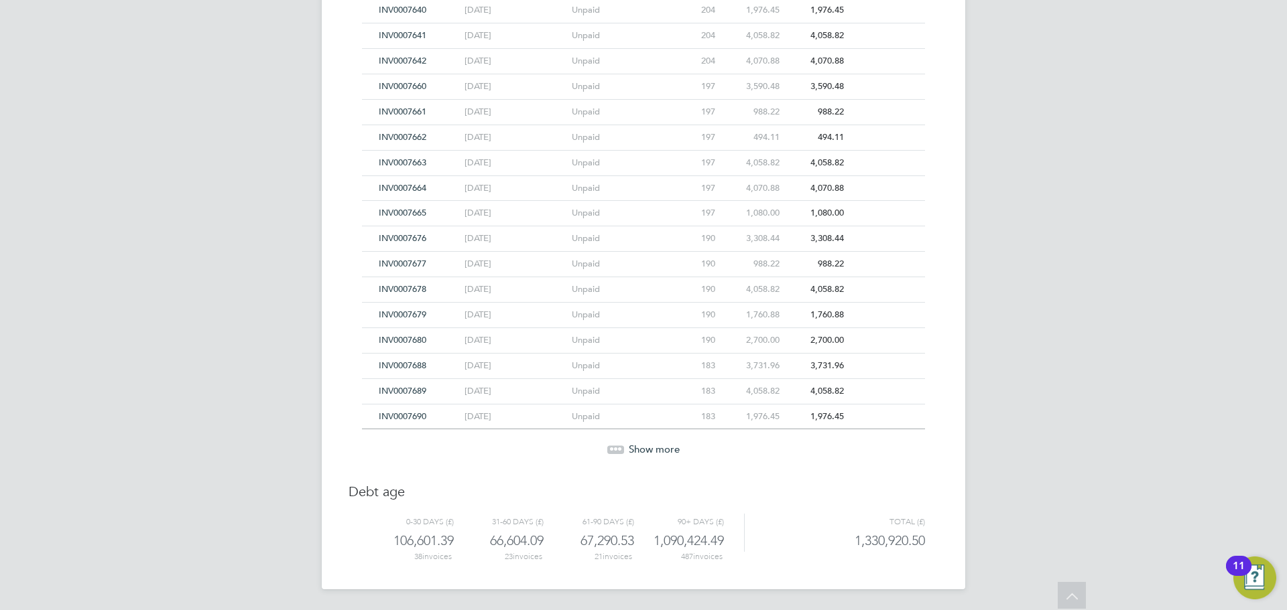
click at [669, 451] on span "Show more" at bounding box center [654, 449] width 51 height 13
click at [669, 451] on span "Show more" at bounding box center [654, 450] width 51 height 13
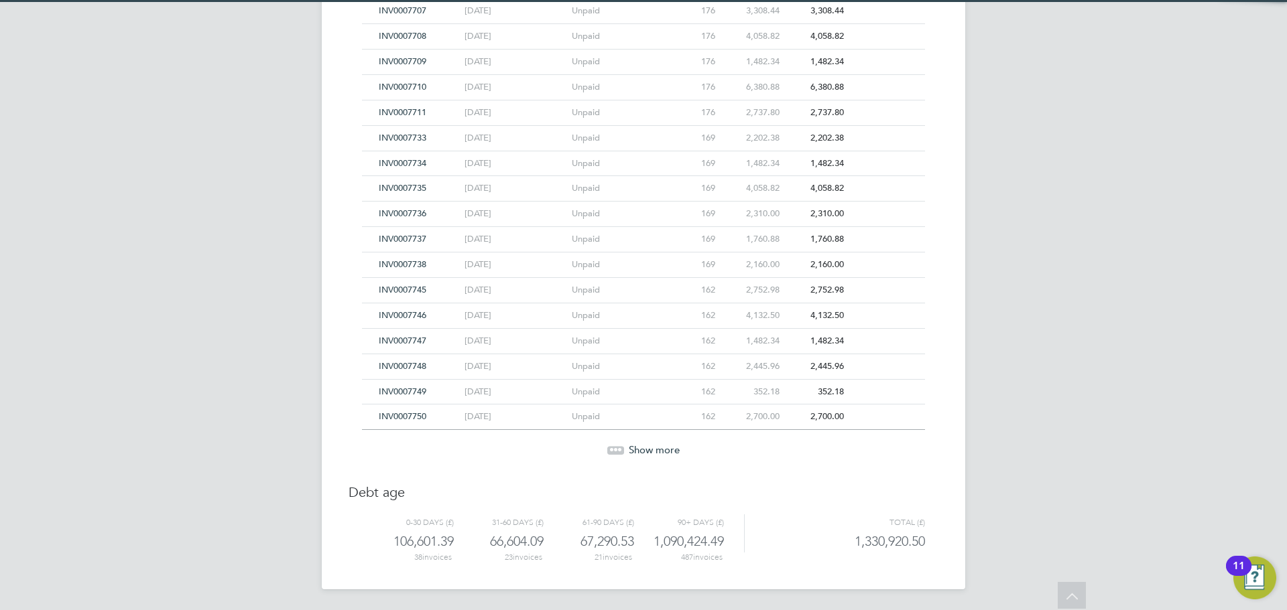
click at [669, 451] on span "Show more" at bounding box center [654, 450] width 51 height 13
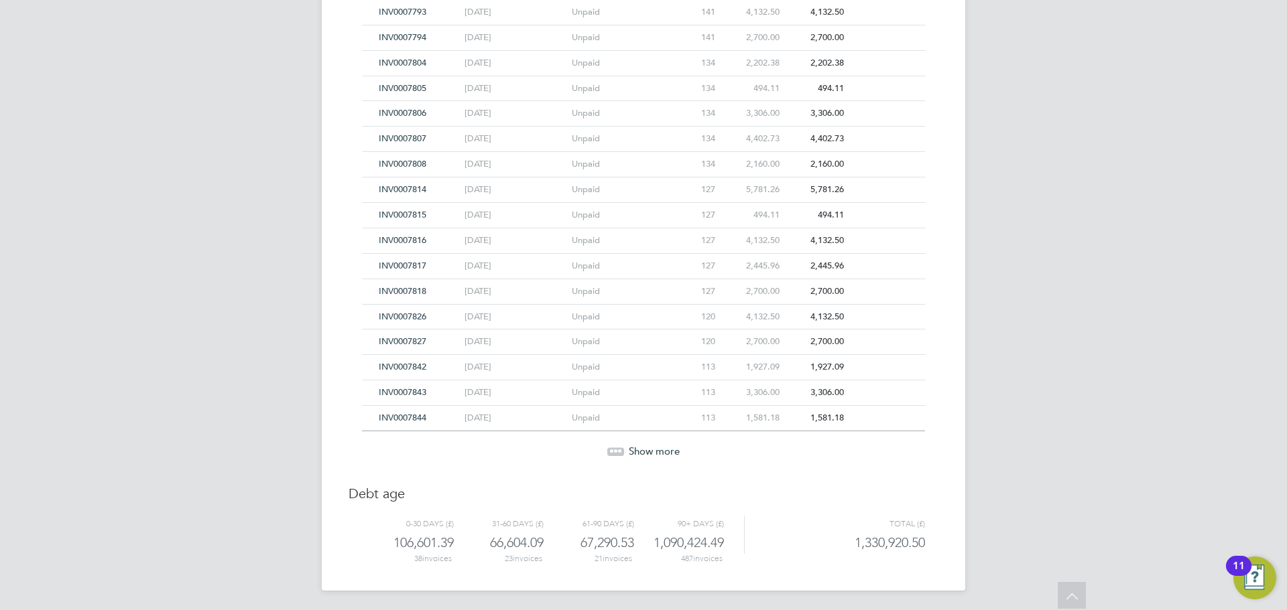
scroll to position [11808, 0]
click at [669, 451] on span "Show more" at bounding box center [654, 450] width 51 height 13
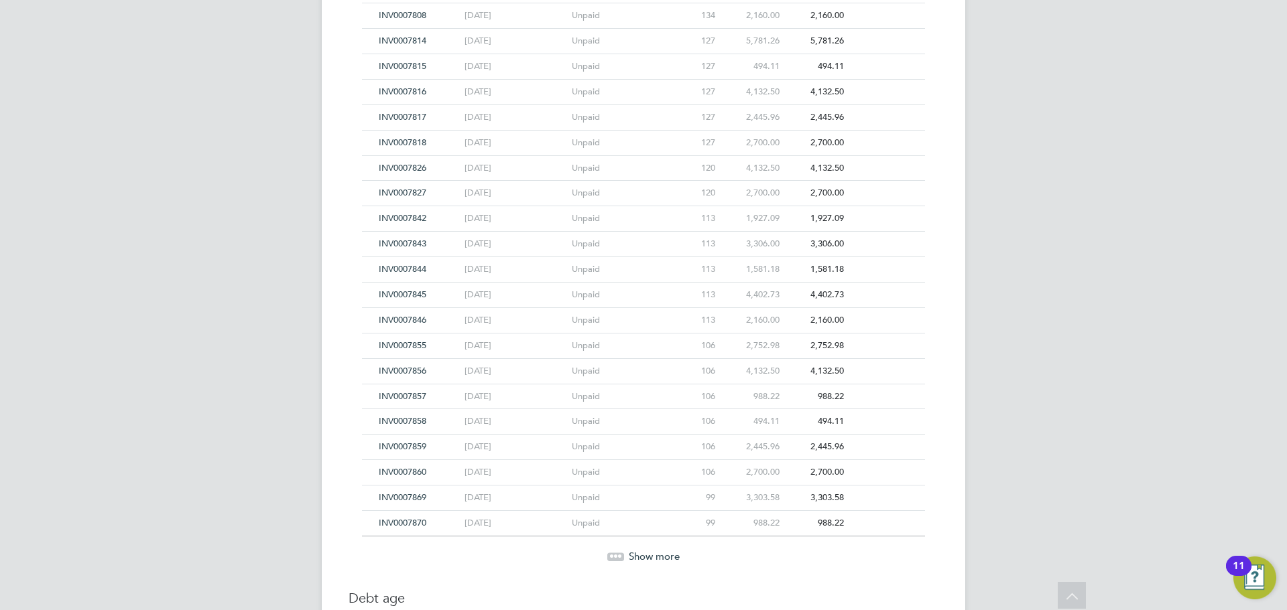
scroll to position [12009, 0]
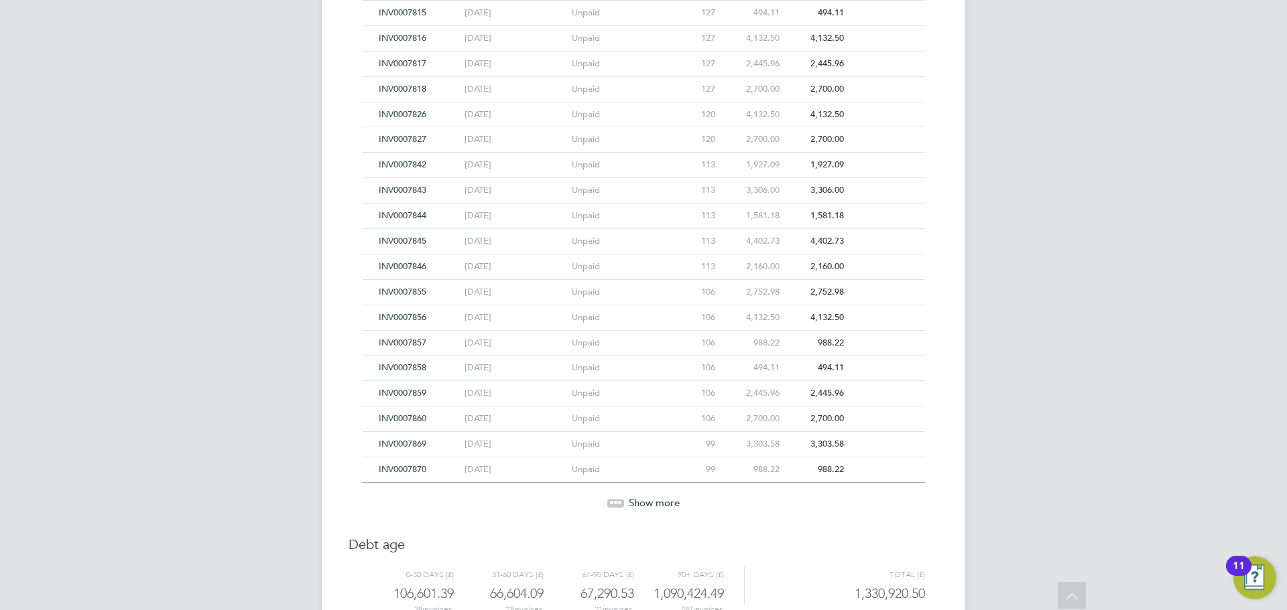
click at [671, 498] on span "Show more" at bounding box center [654, 503] width 51 height 13
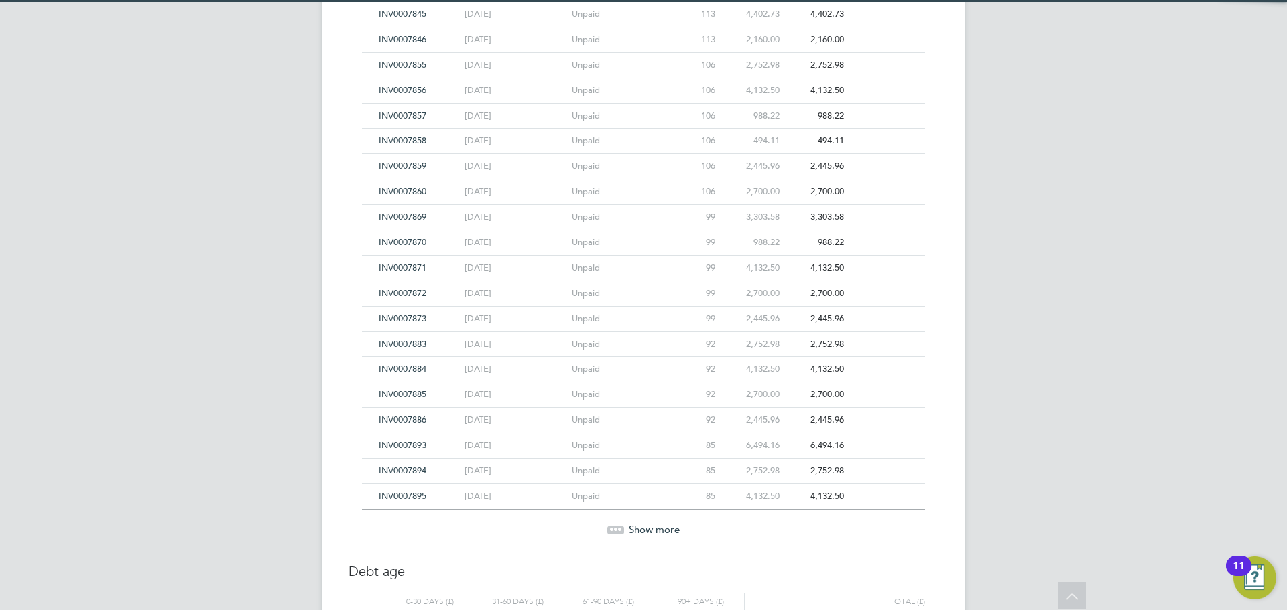
scroll to position [12277, 0]
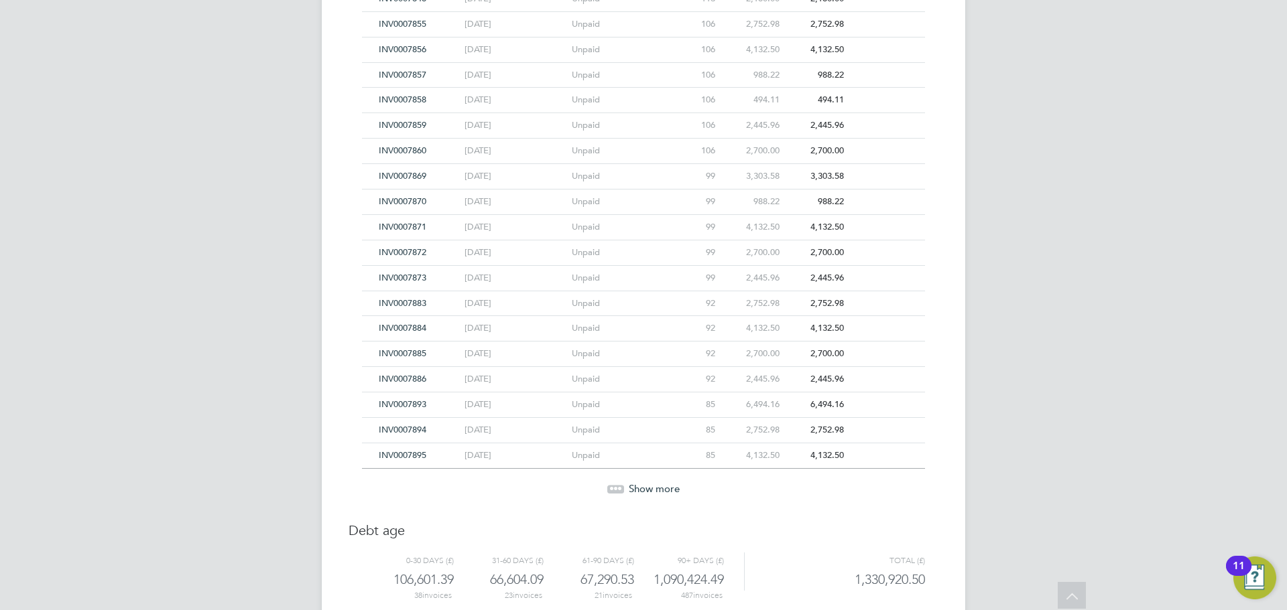
click at [673, 490] on span "Show more" at bounding box center [654, 488] width 51 height 13
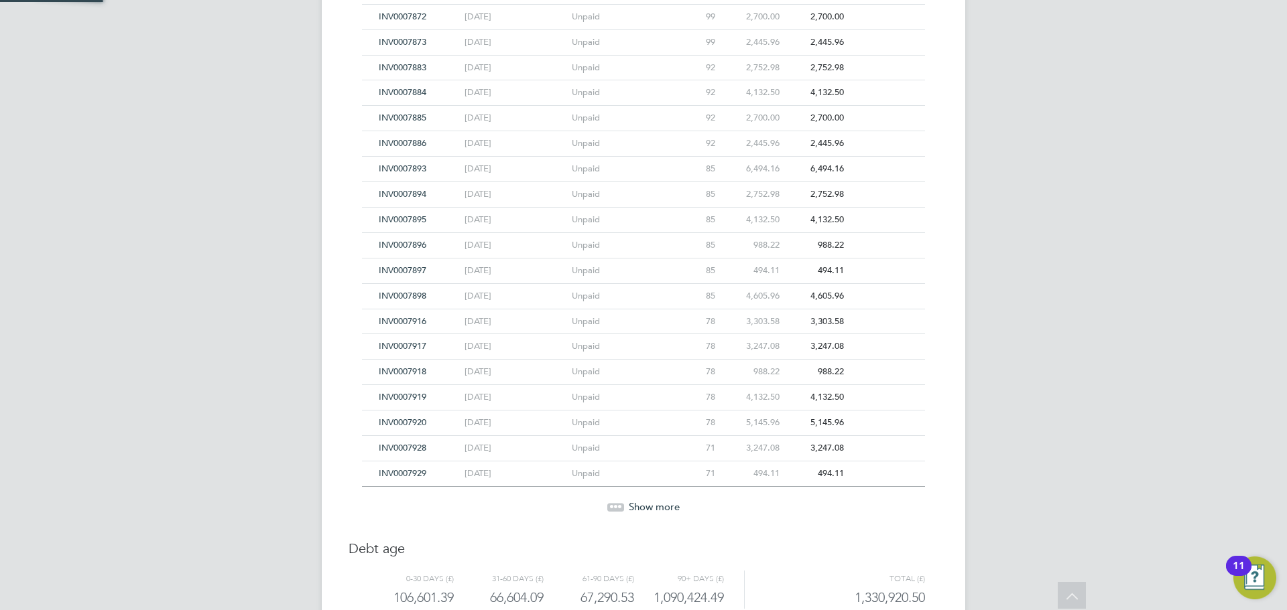
scroll to position [12570, 0]
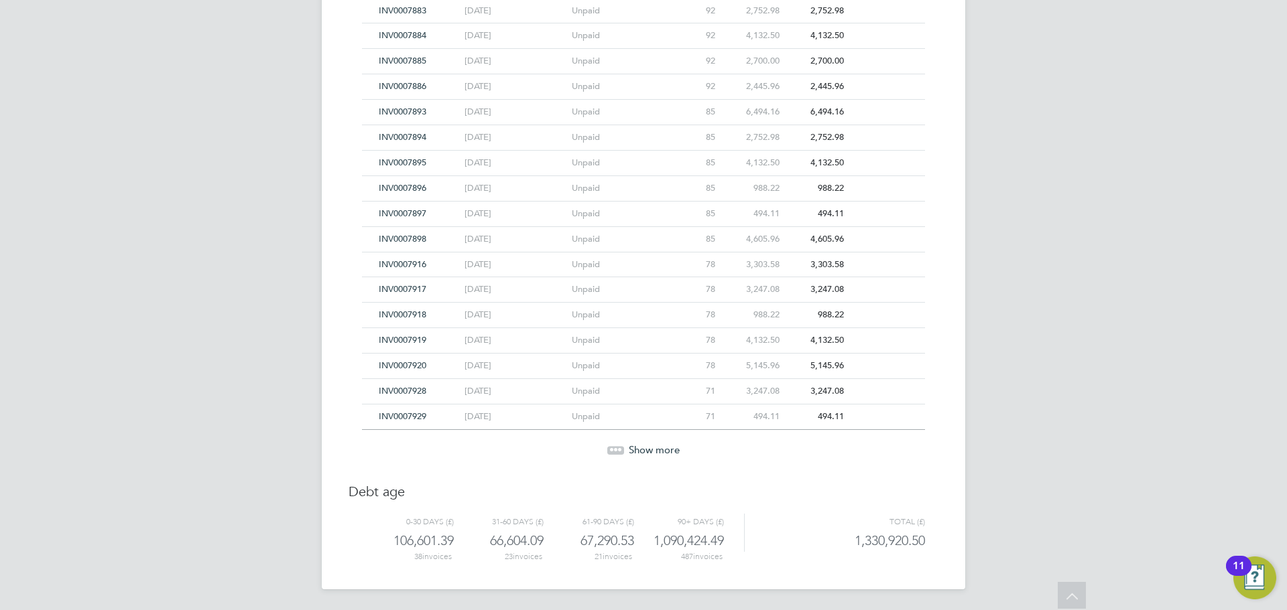
click at [673, 449] on span "Show more" at bounding box center [654, 450] width 51 height 13
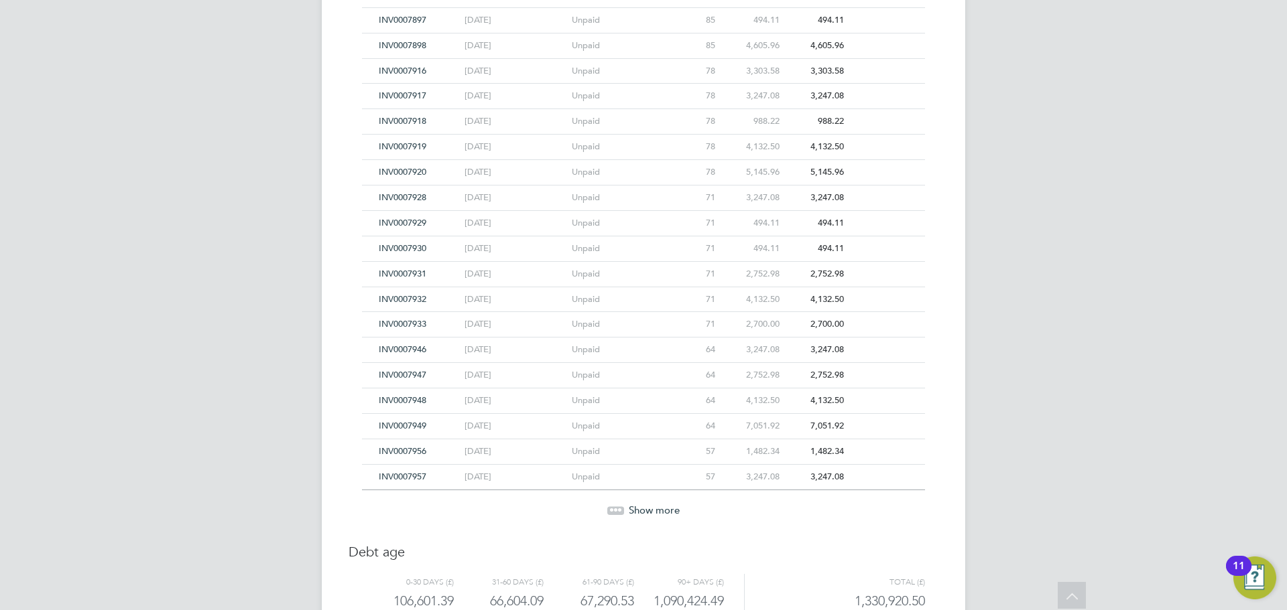
scroll to position [12824, 0]
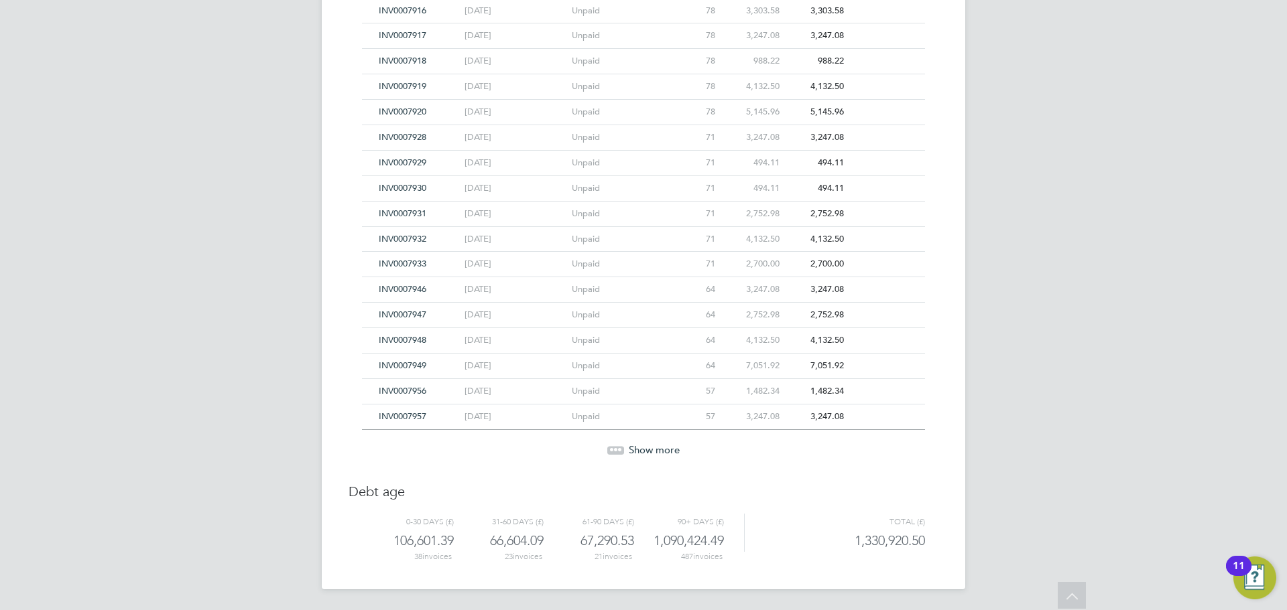
click at [673, 449] on span "Show more" at bounding box center [654, 450] width 51 height 13
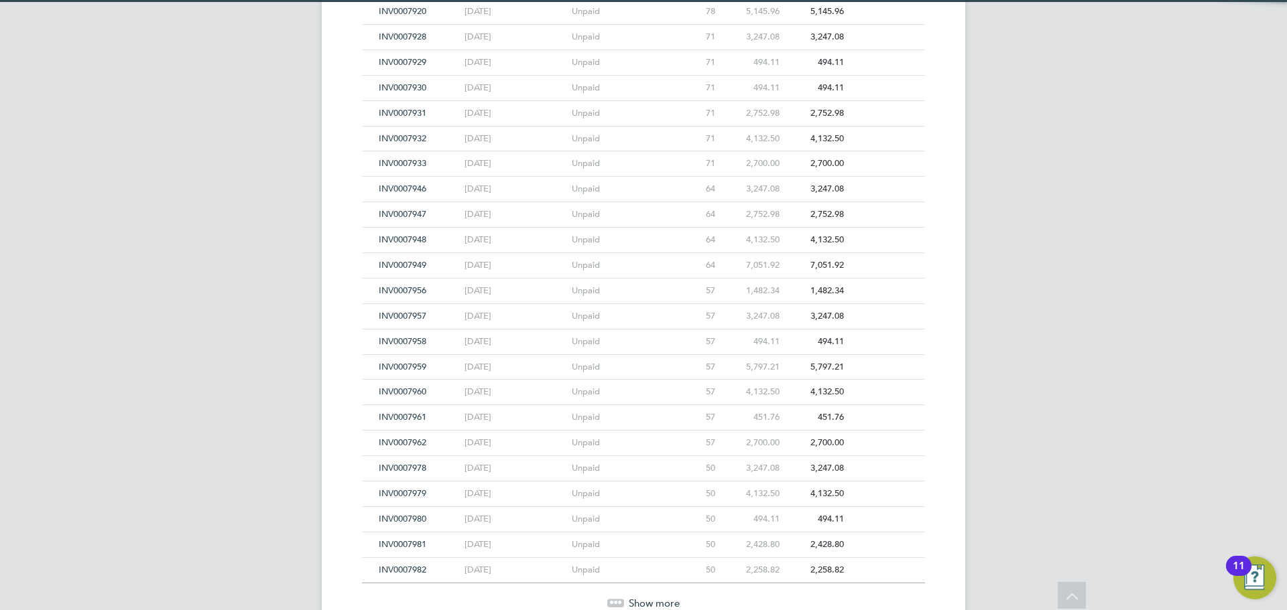
scroll to position [13078, 0]
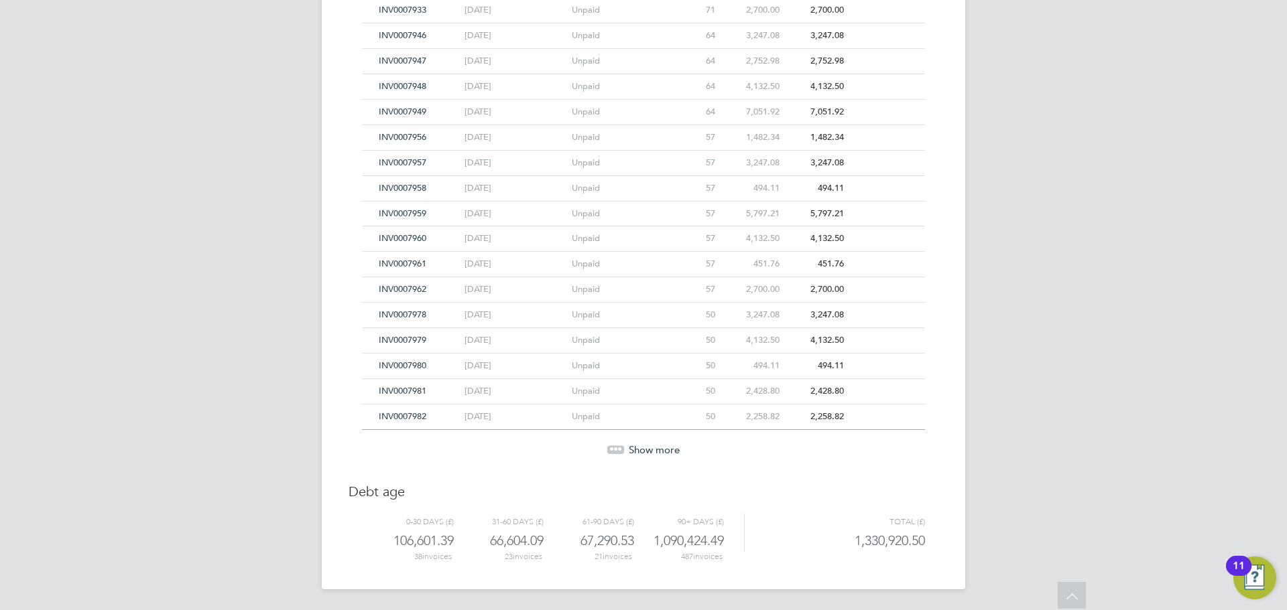
click at [673, 449] on span "Show more" at bounding box center [654, 450] width 51 height 13
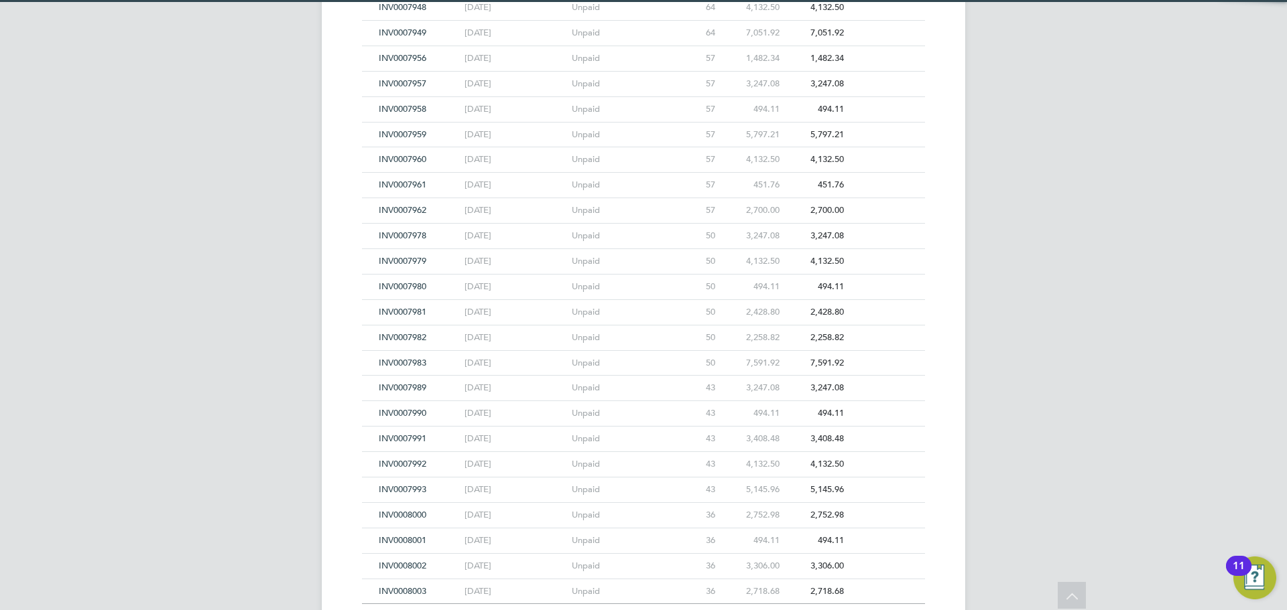
scroll to position [13332, 0]
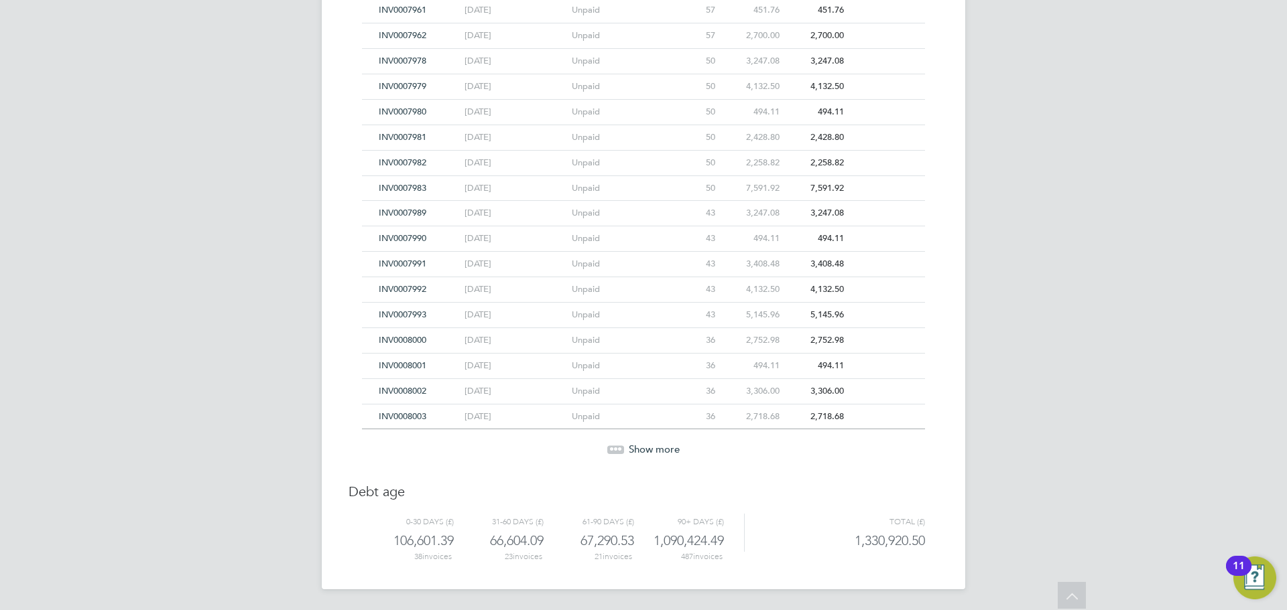
click at [673, 449] on span "Show more" at bounding box center [654, 449] width 51 height 13
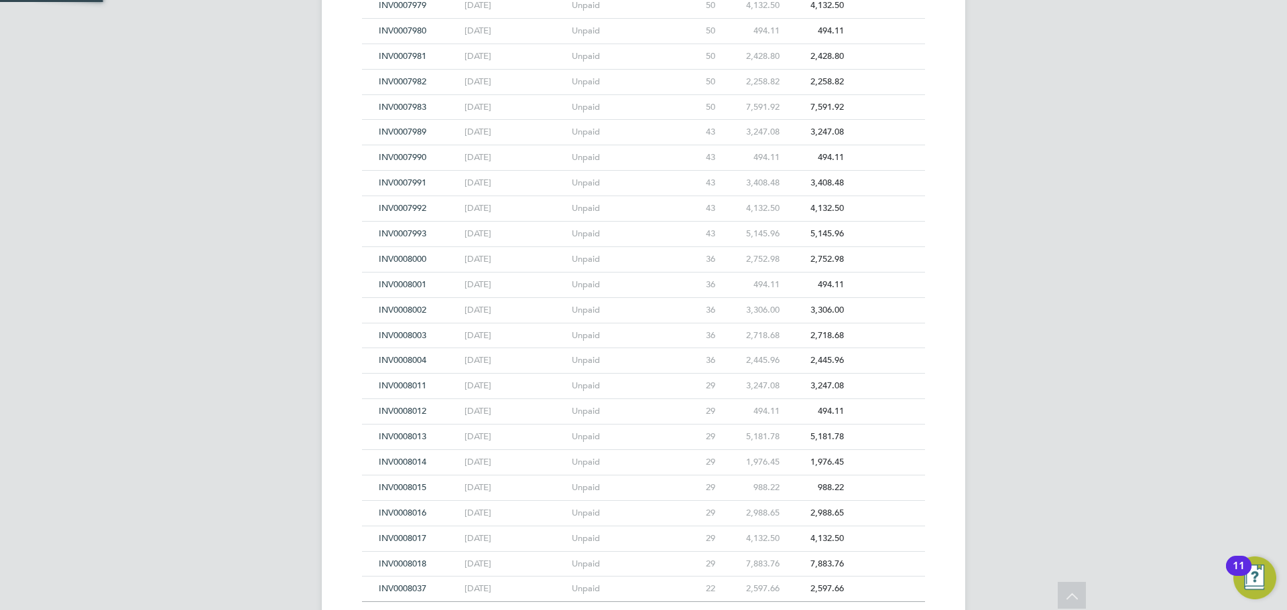
scroll to position [13586, 0]
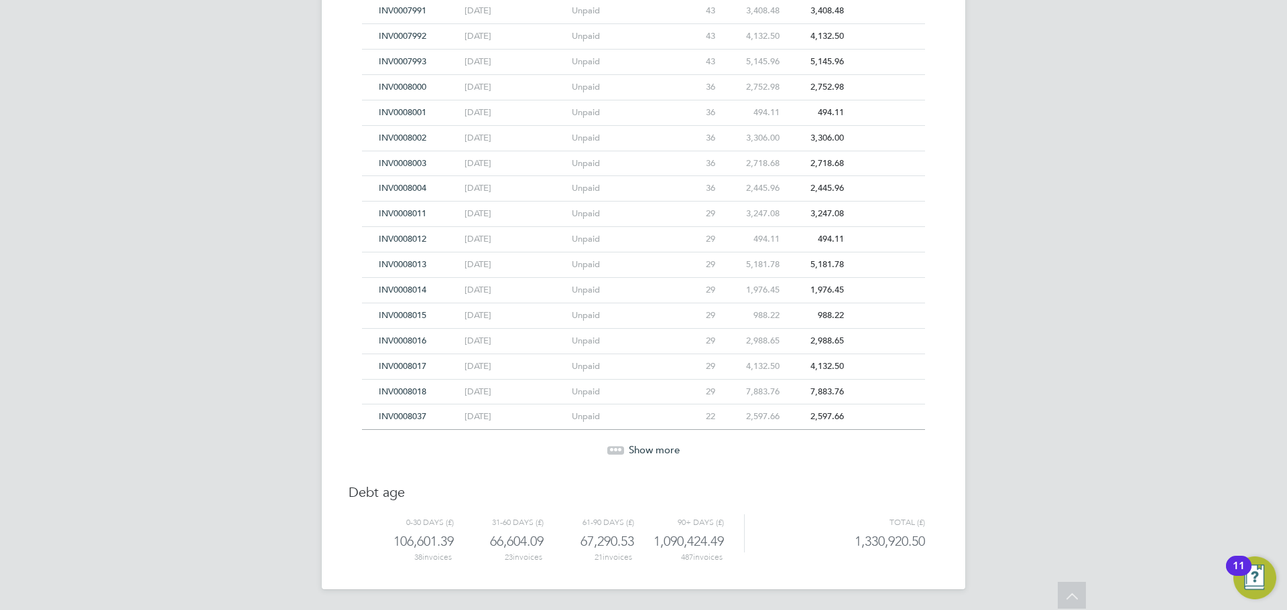
click at [673, 449] on span "Show more" at bounding box center [654, 450] width 51 height 13
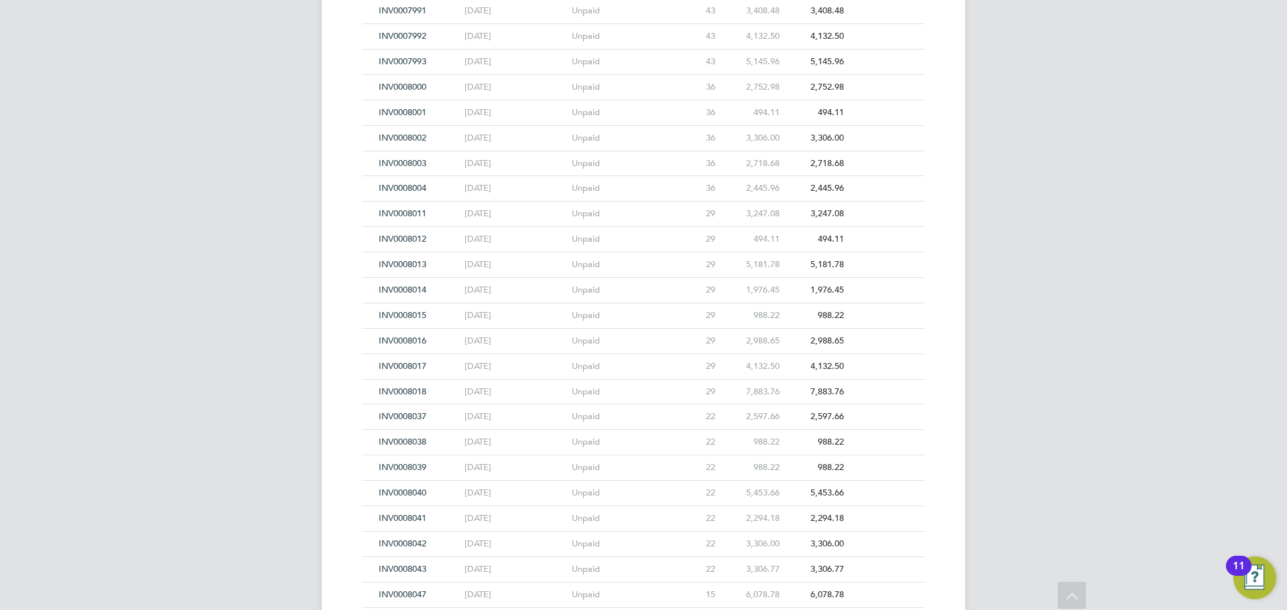
click at [401, 241] on span "INV0008012" at bounding box center [403, 238] width 48 height 11
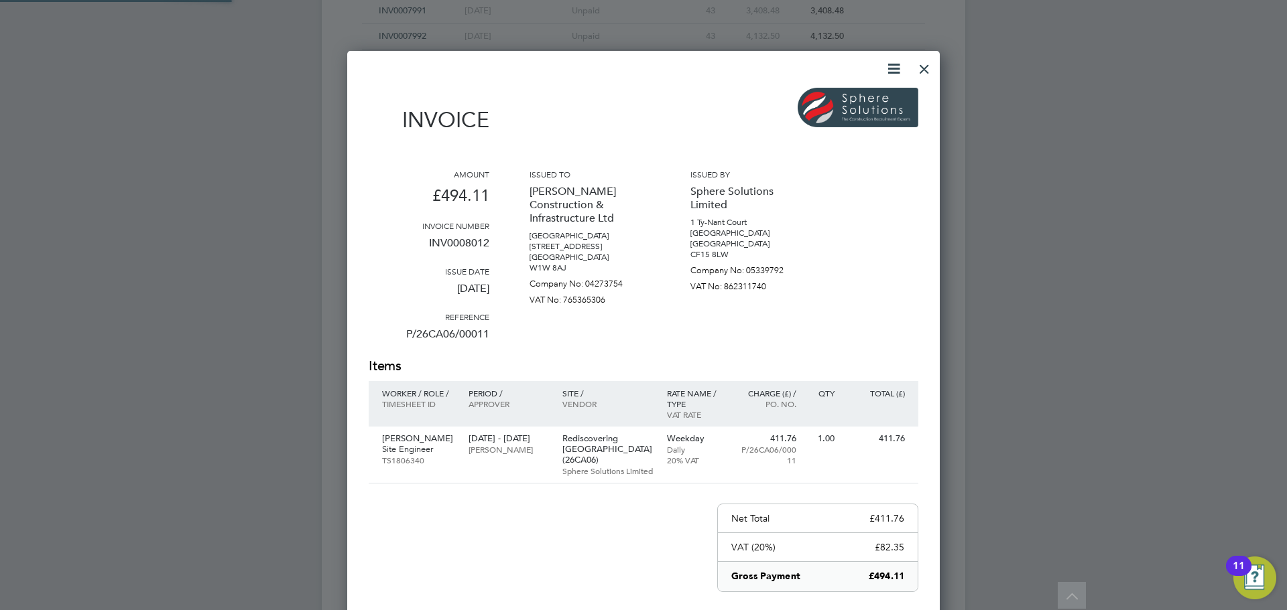
scroll to position [712, 593]
click at [921, 74] on div at bounding box center [924, 66] width 24 height 24
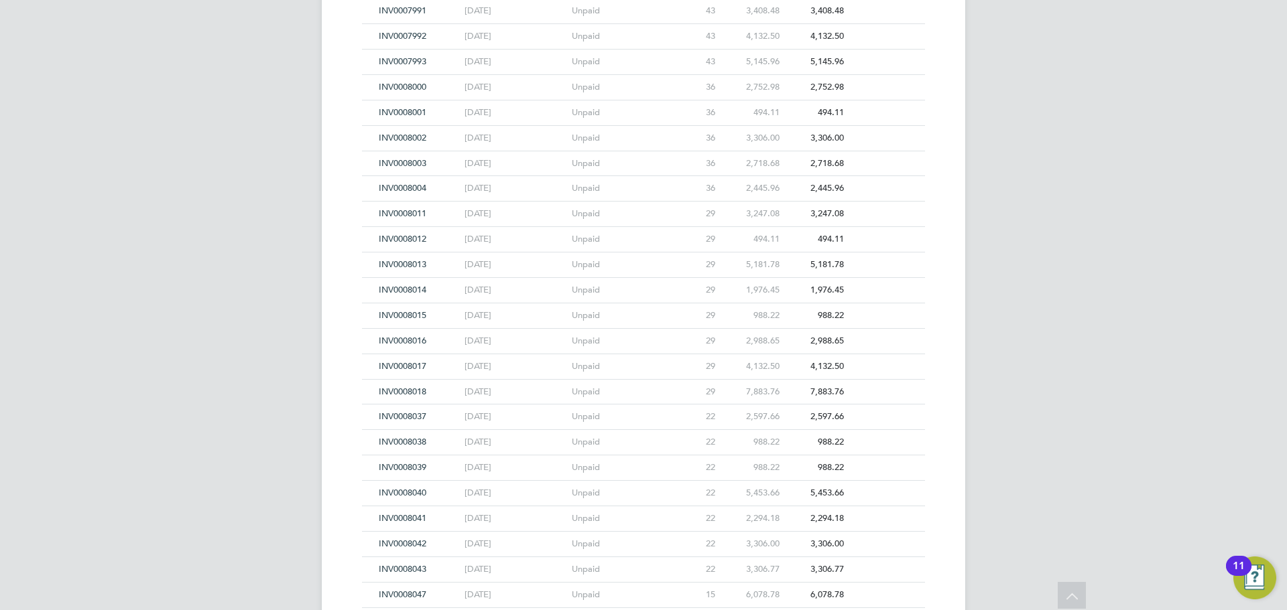
click at [398, 339] on span "INV0008016" at bounding box center [403, 340] width 48 height 11
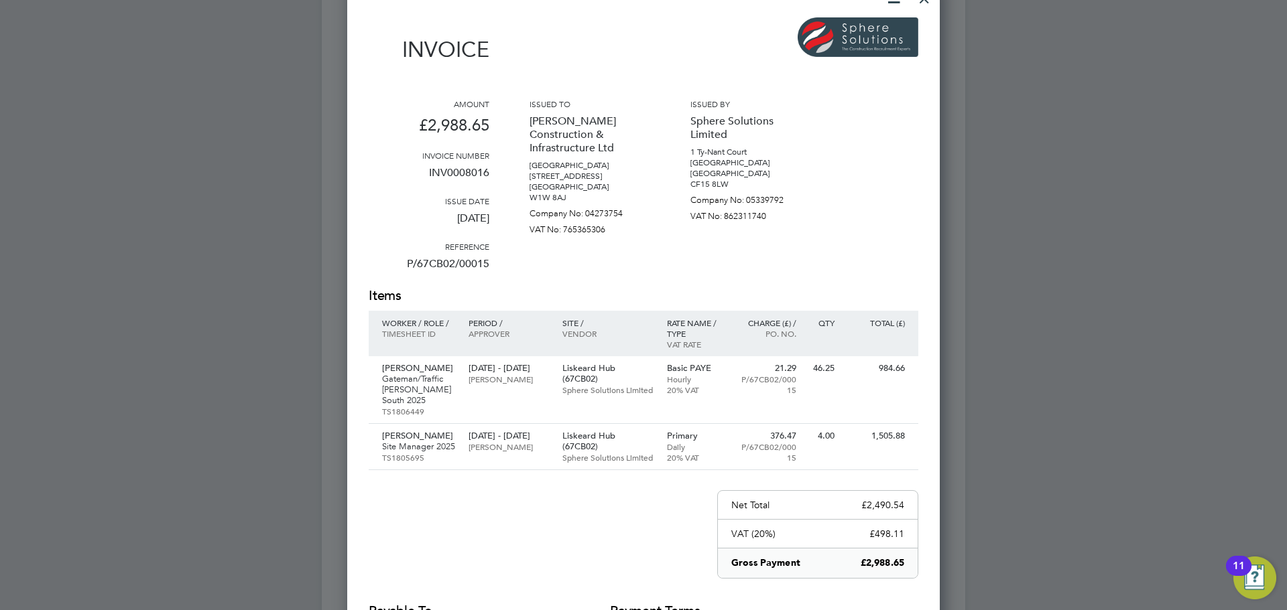
scroll to position [13653, 0]
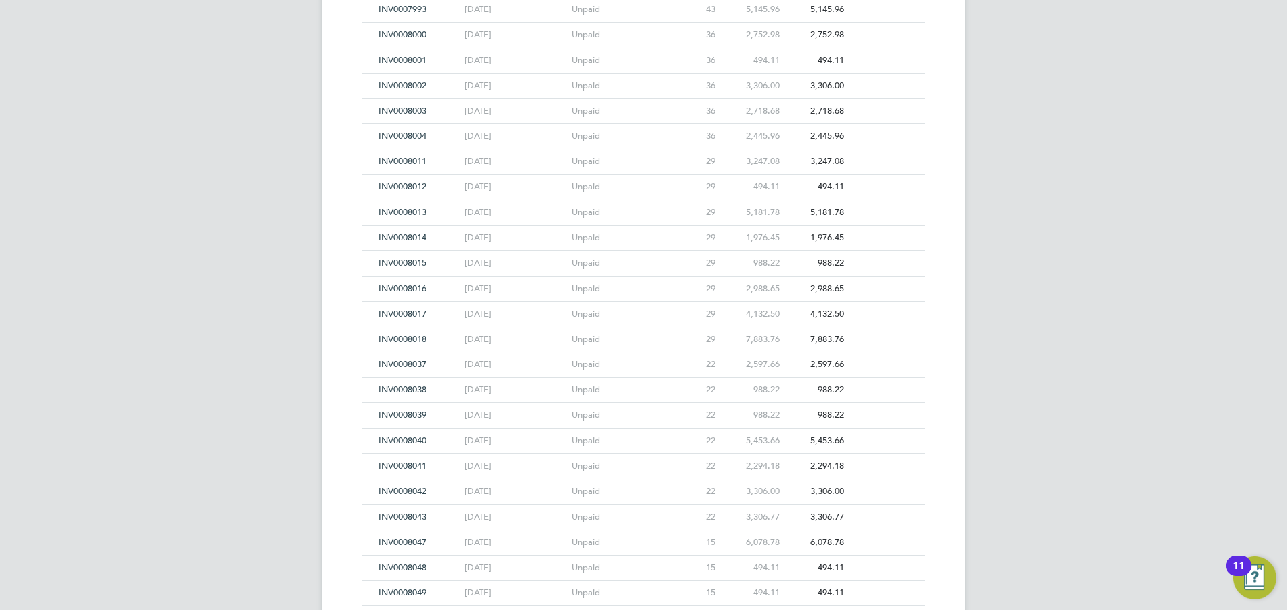
scroll to position [13586, 0]
click at [391, 288] on span "INV0008014" at bounding box center [403, 289] width 48 height 11
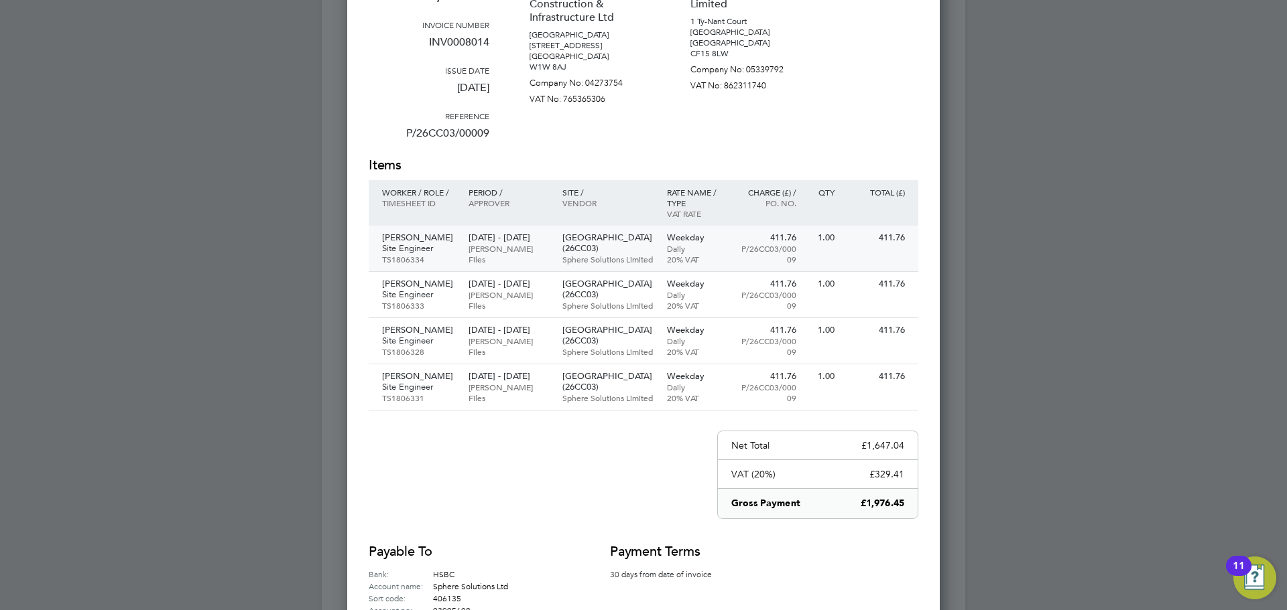
scroll to position [13854, 0]
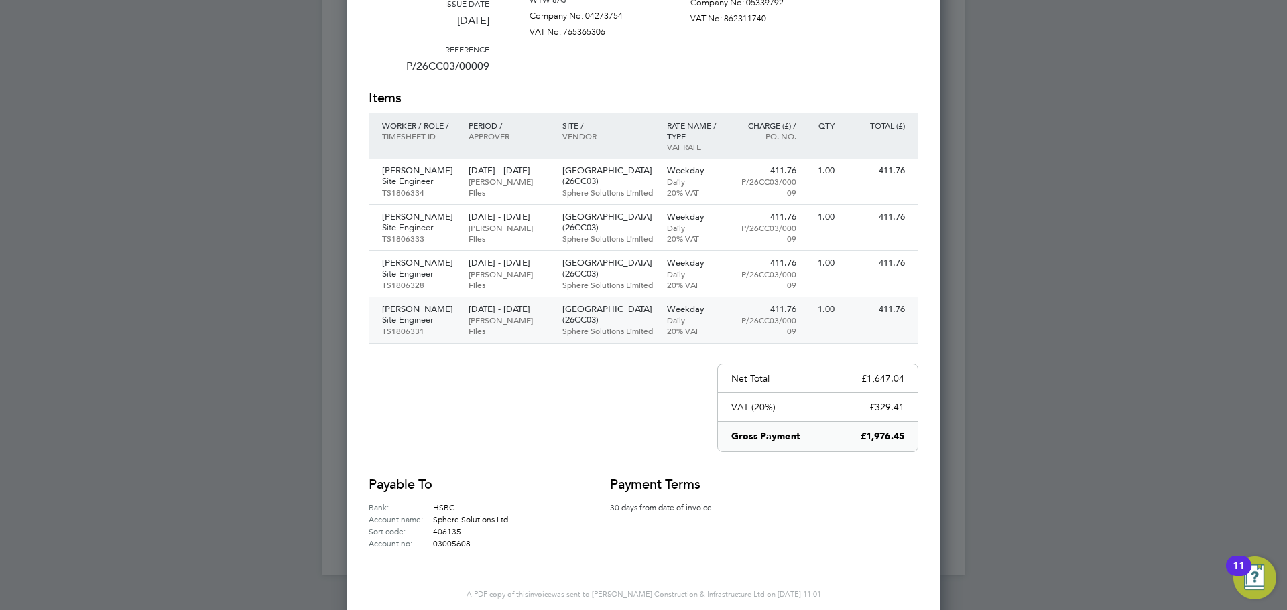
drag, startPoint x: 385, startPoint y: 254, endPoint x: 810, endPoint y: 328, distance: 431.2
click at [810, 328] on div "Items Worker / Role / Timesheet ID Period / Approver Site / Vendor Rate name / …" at bounding box center [644, 216] width 550 height 255
drag, startPoint x: 407, startPoint y: 265, endPoint x: 231, endPoint y: 369, distance: 205.5
click at [231, 370] on div at bounding box center [643, 305] width 1287 height 610
drag, startPoint x: 381, startPoint y: 123, endPoint x: 470, endPoint y: 303, distance: 200.5
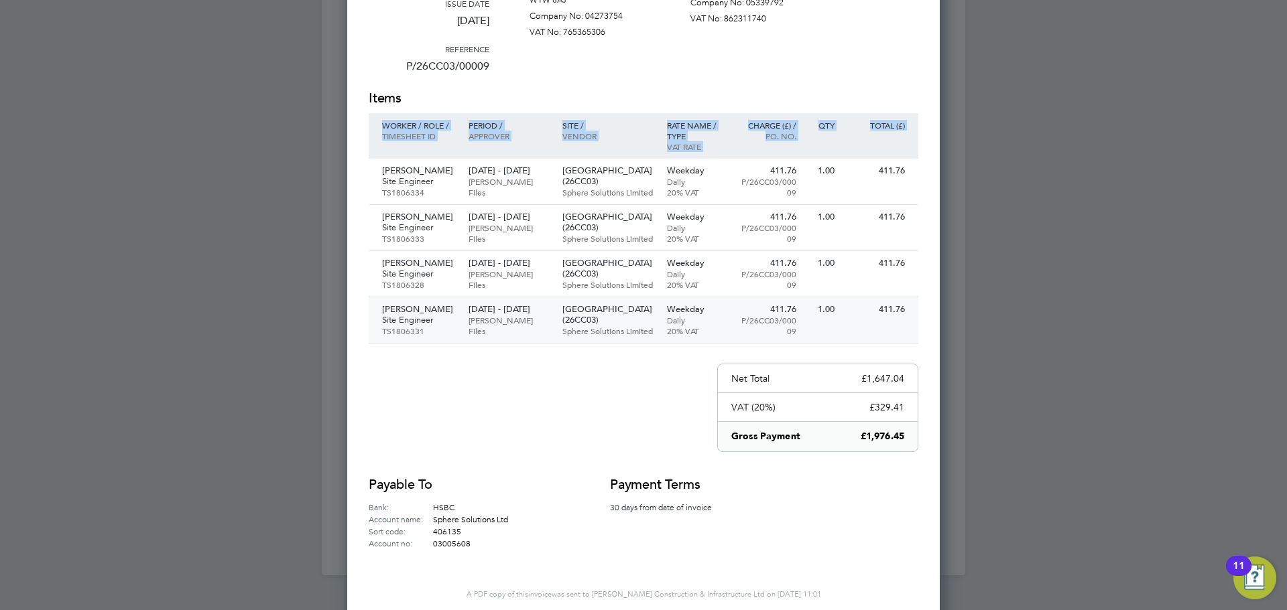
click at [470, 303] on div "Items Worker / Role / Timesheet ID Period / Approver Site / Vendor Rate name / …" at bounding box center [644, 216] width 550 height 255
click at [332, 201] on div at bounding box center [643, 305] width 1287 height 610
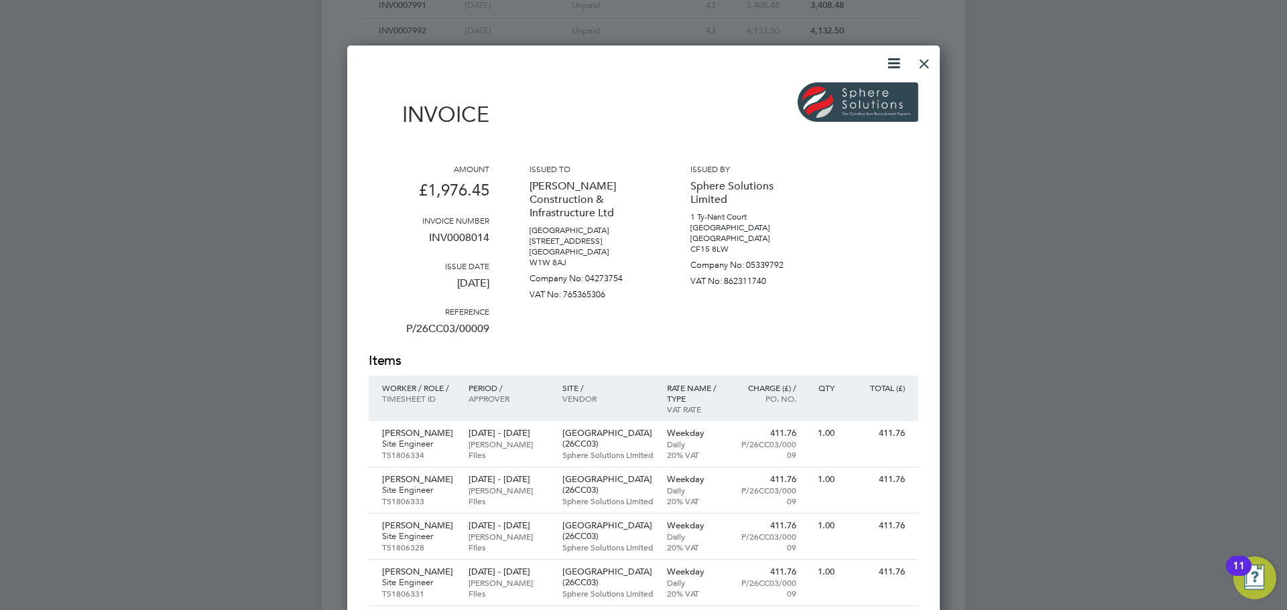
scroll to position [13586, 0]
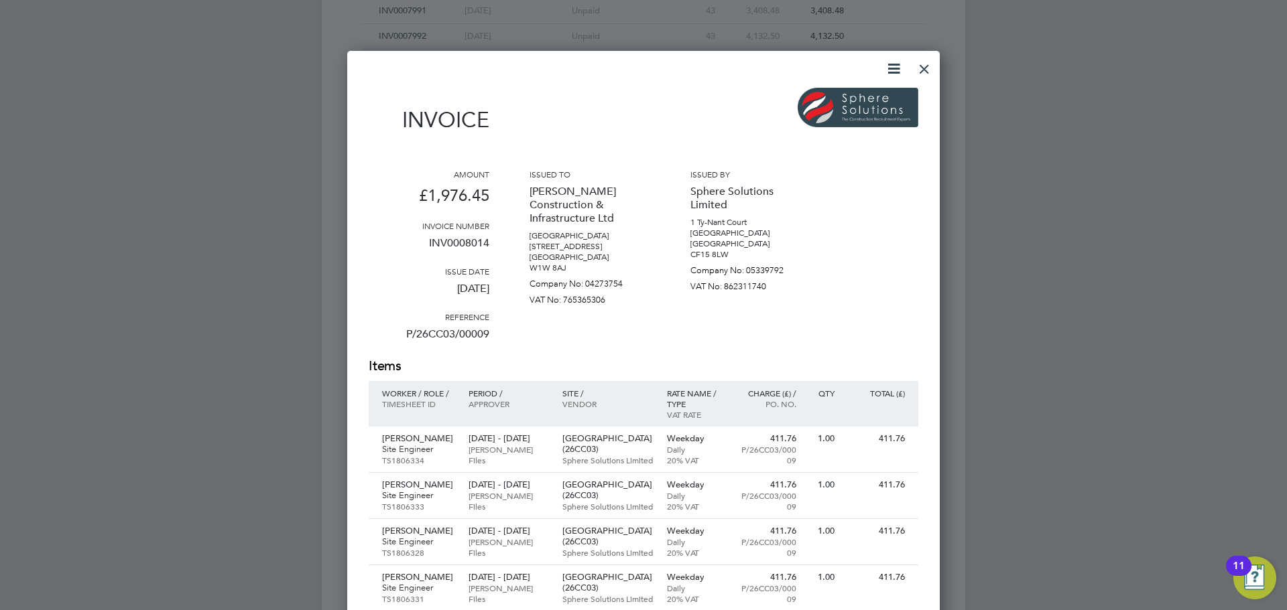
click at [917, 75] on div at bounding box center [924, 66] width 24 height 24
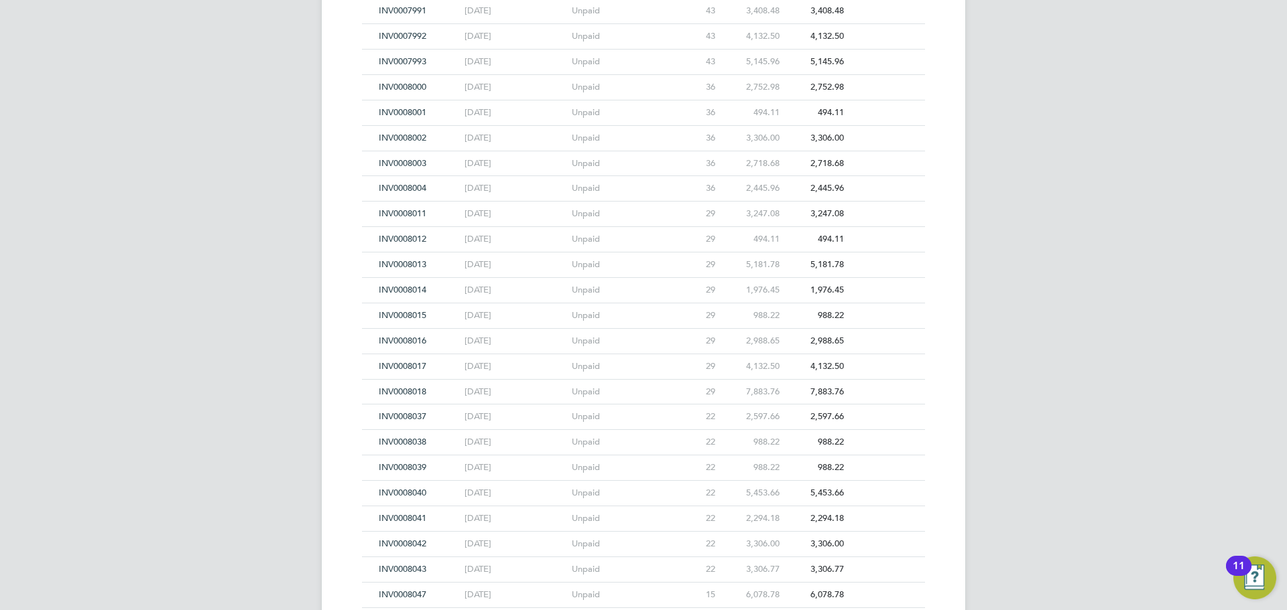
click at [389, 367] on span "INV0008017" at bounding box center [403, 366] width 48 height 11
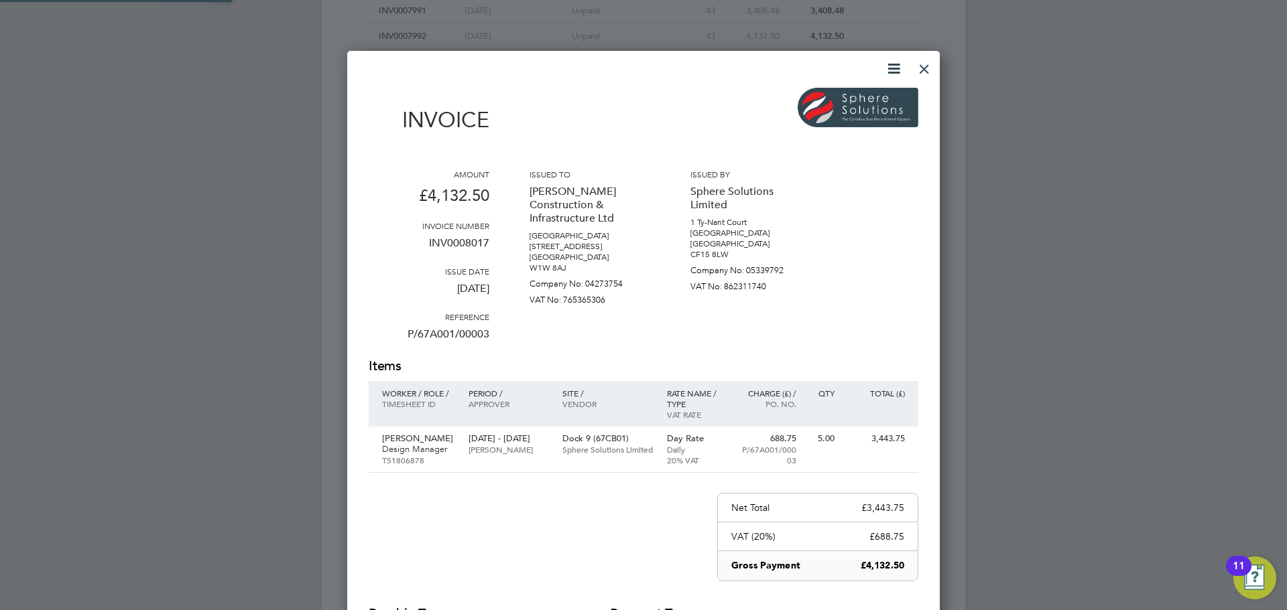
scroll to position [701, 593]
click at [925, 64] on div at bounding box center [924, 66] width 24 height 24
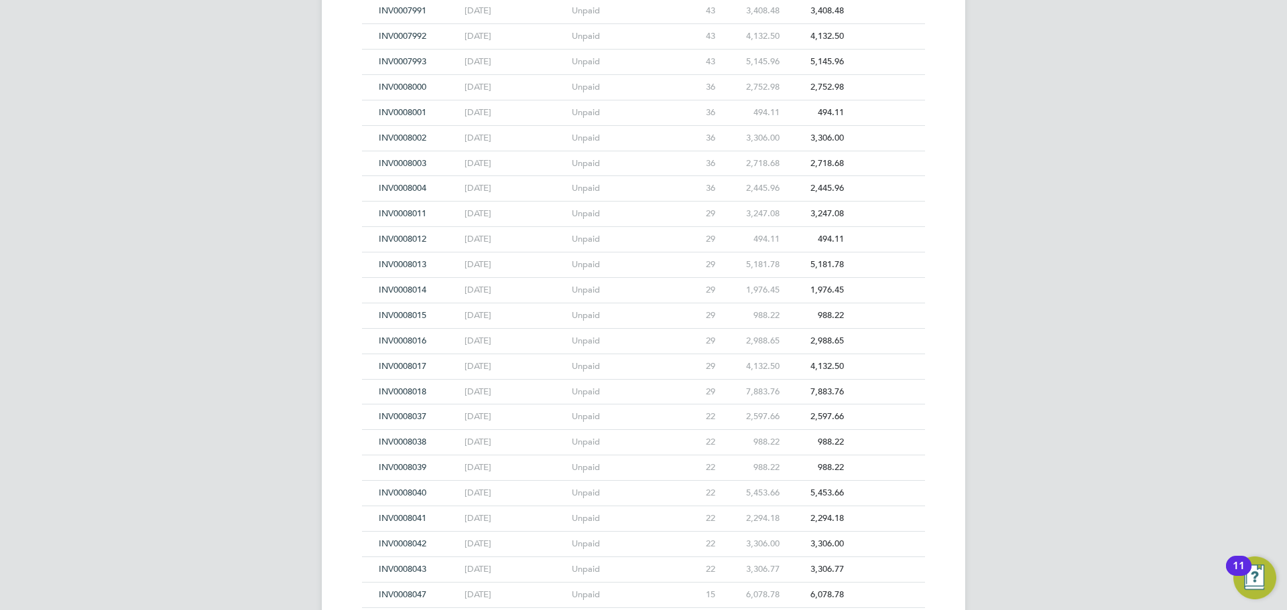
click at [389, 313] on span "INV0008015" at bounding box center [403, 315] width 48 height 11
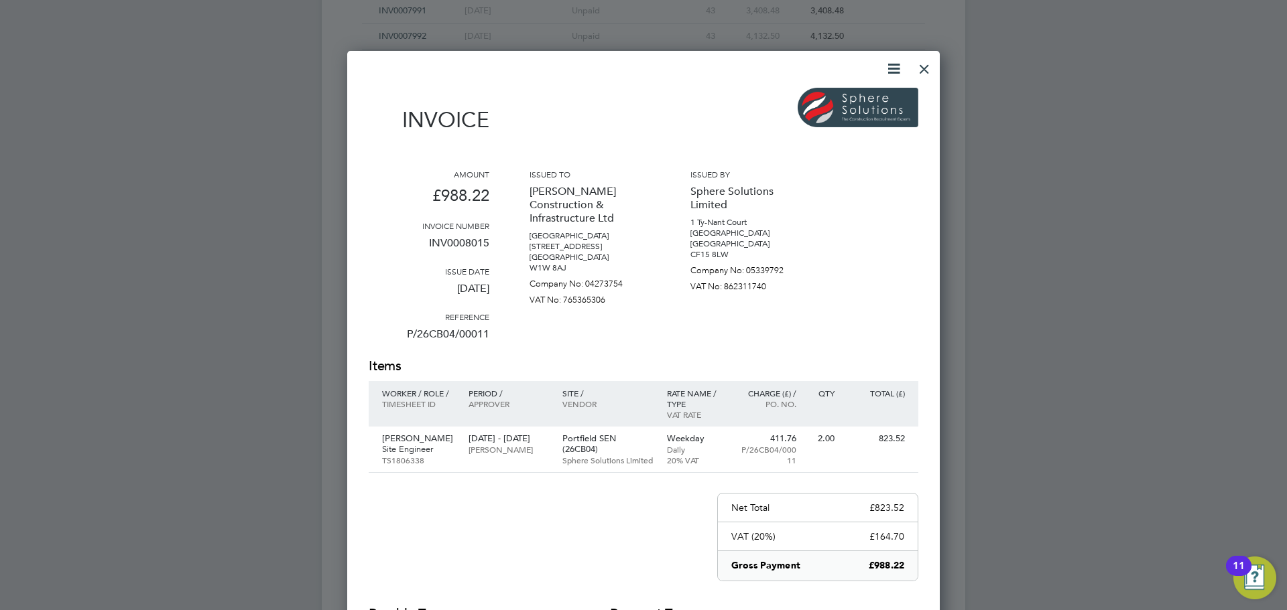
click at [922, 65] on div at bounding box center [924, 66] width 24 height 24
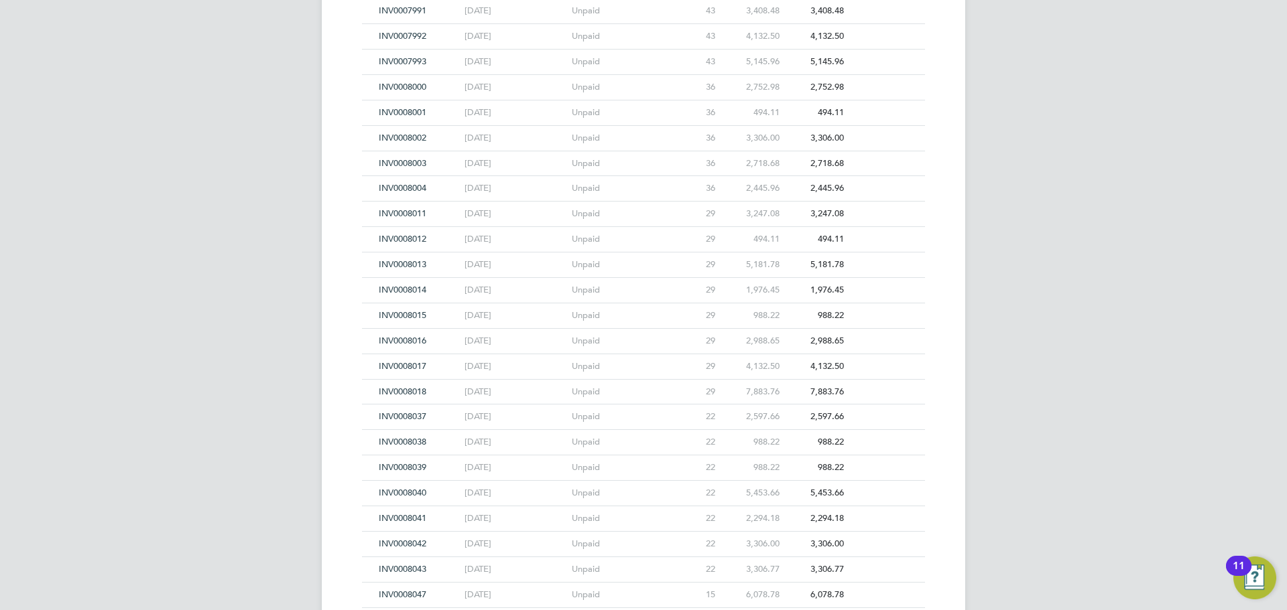
click at [392, 212] on span "INV0008011" at bounding box center [403, 213] width 48 height 11
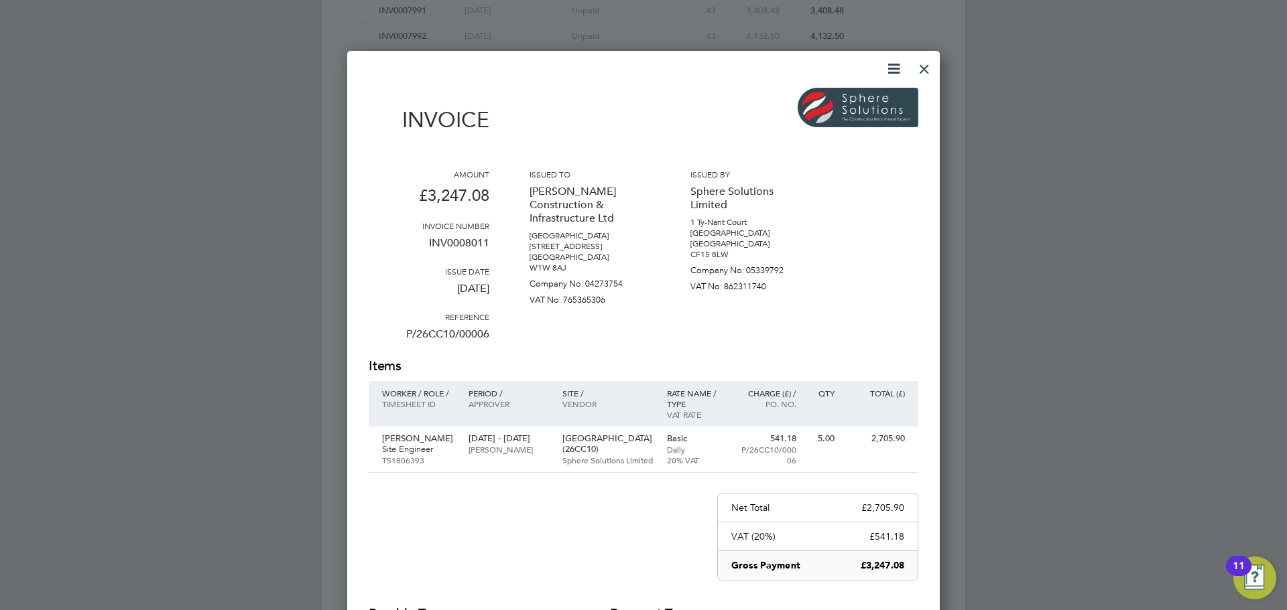
click at [921, 69] on div at bounding box center [924, 66] width 24 height 24
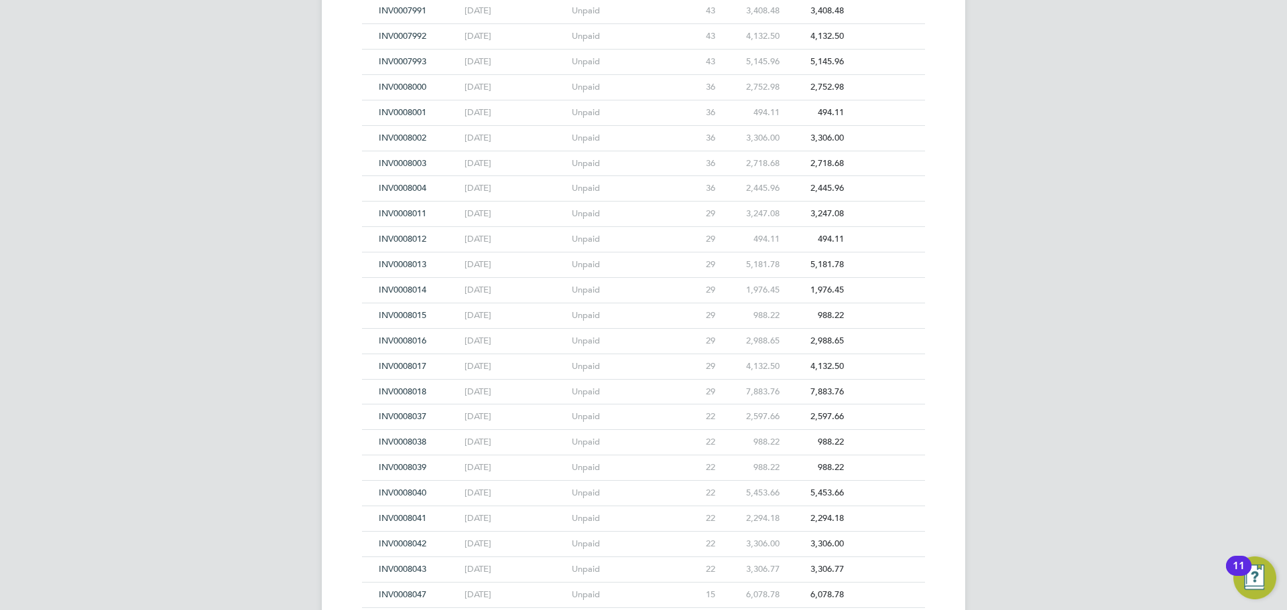
click at [405, 294] on span "INV0008014" at bounding box center [403, 289] width 48 height 11
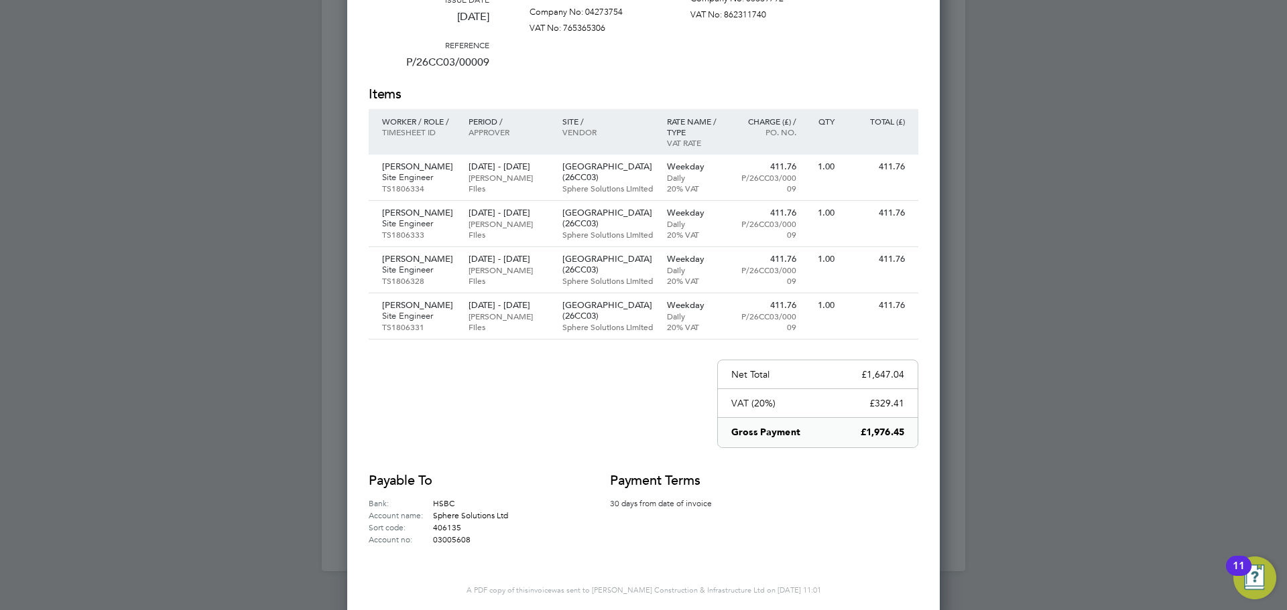
scroll to position [13866, 0]
